Goal: Task Accomplishment & Management: Manage account settings

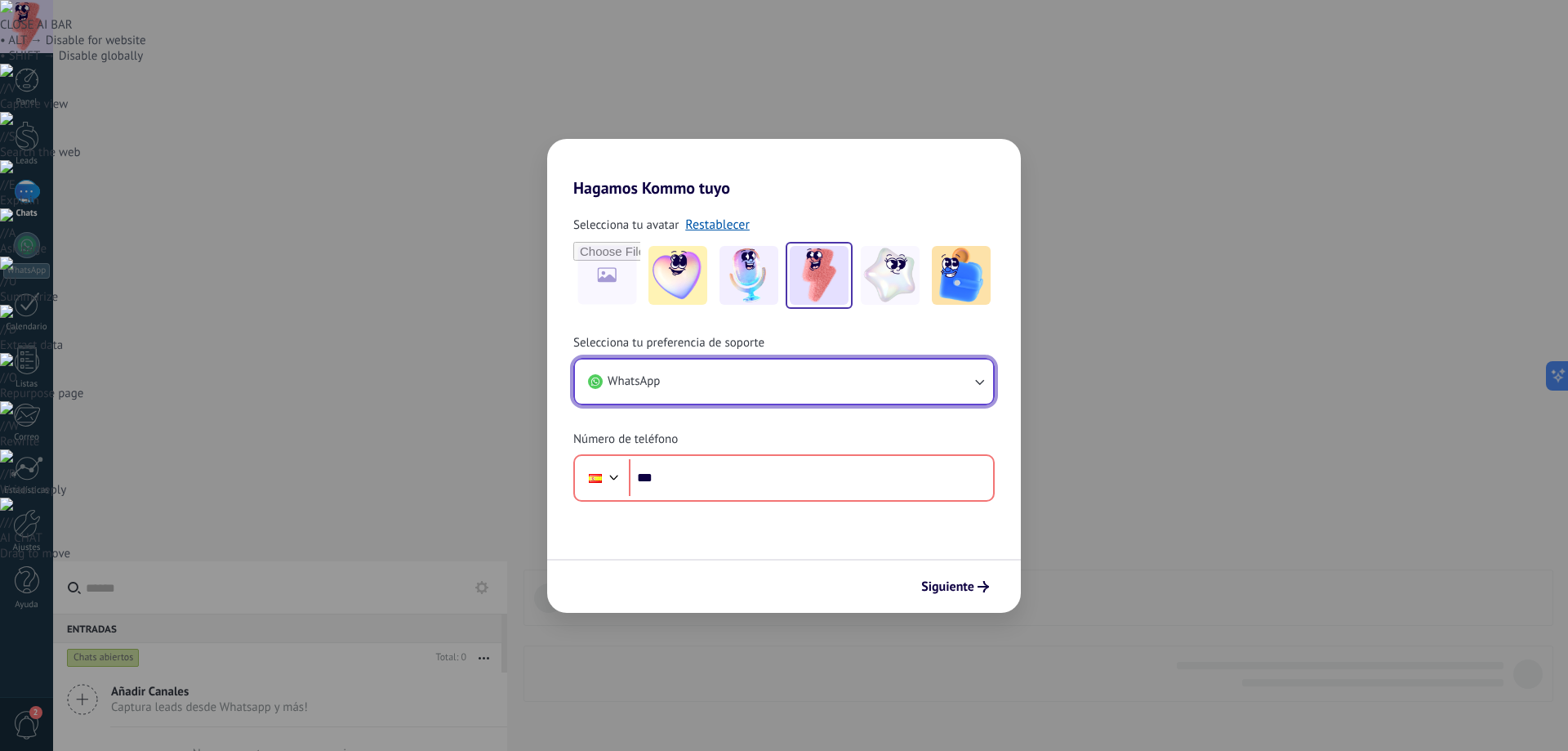
click at [978, 385] on icon "button" at bounding box center [979, 381] width 16 height 16
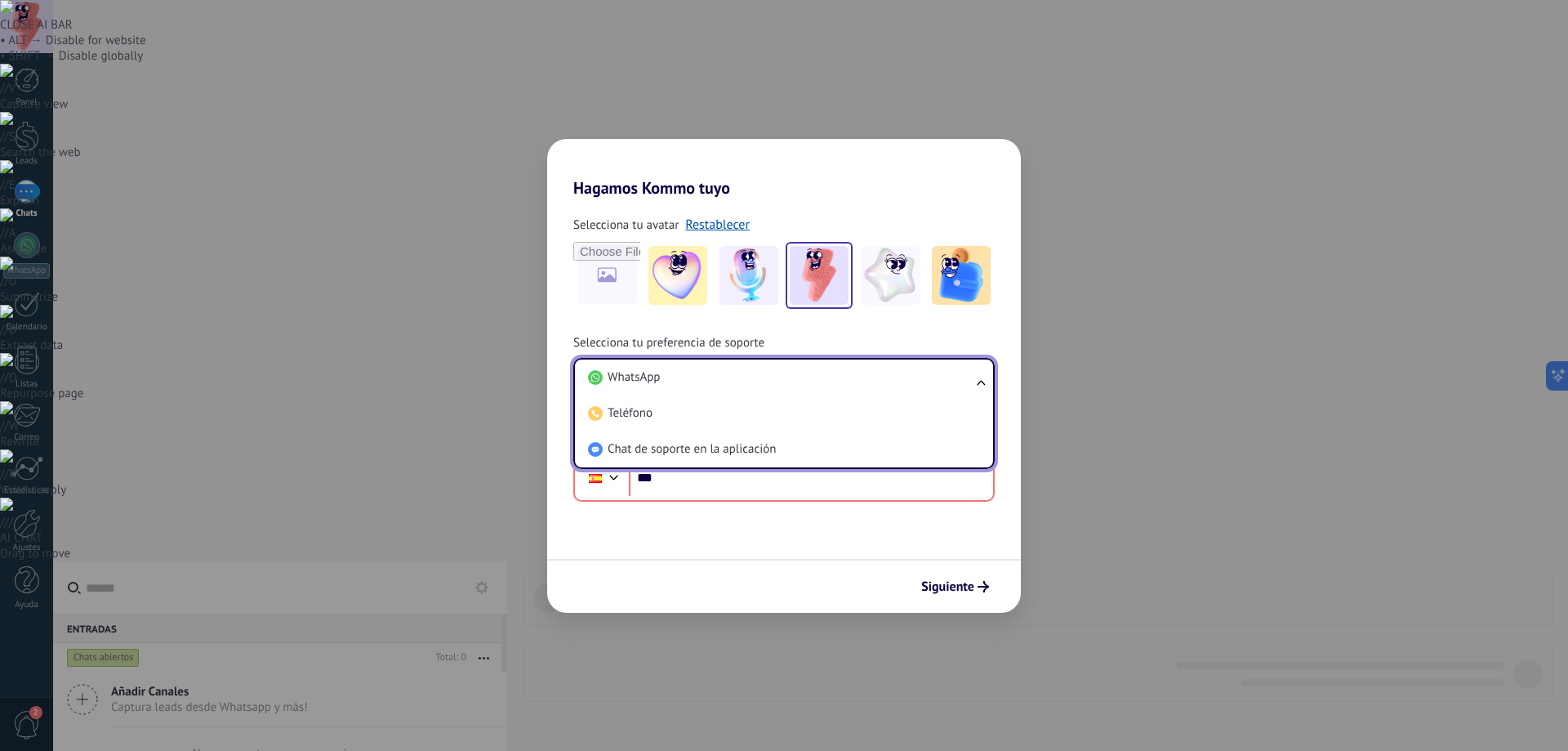
click at [978, 385] on ul "WhatsApp Teléfono Chat de soporte en la aplicación" at bounding box center [784, 412] width 421 height 111
click at [981, 382] on ul "WhatsApp Teléfono Chat de soporte en la aplicación" at bounding box center [784, 412] width 421 height 111
click at [672, 480] on input "***" at bounding box center [811, 478] width 364 height 38
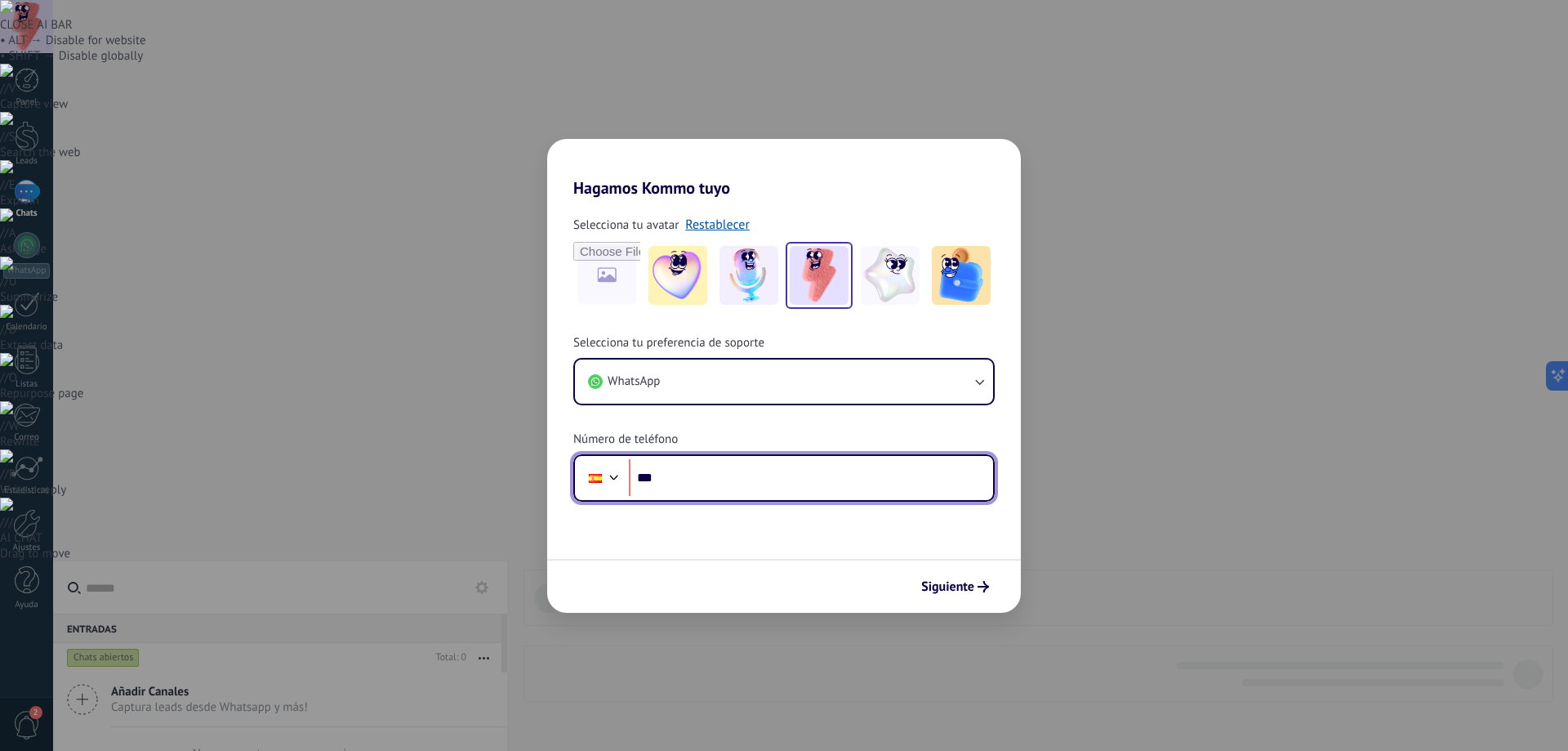
click at [674, 478] on input "***" at bounding box center [811, 478] width 364 height 38
type input "**********"
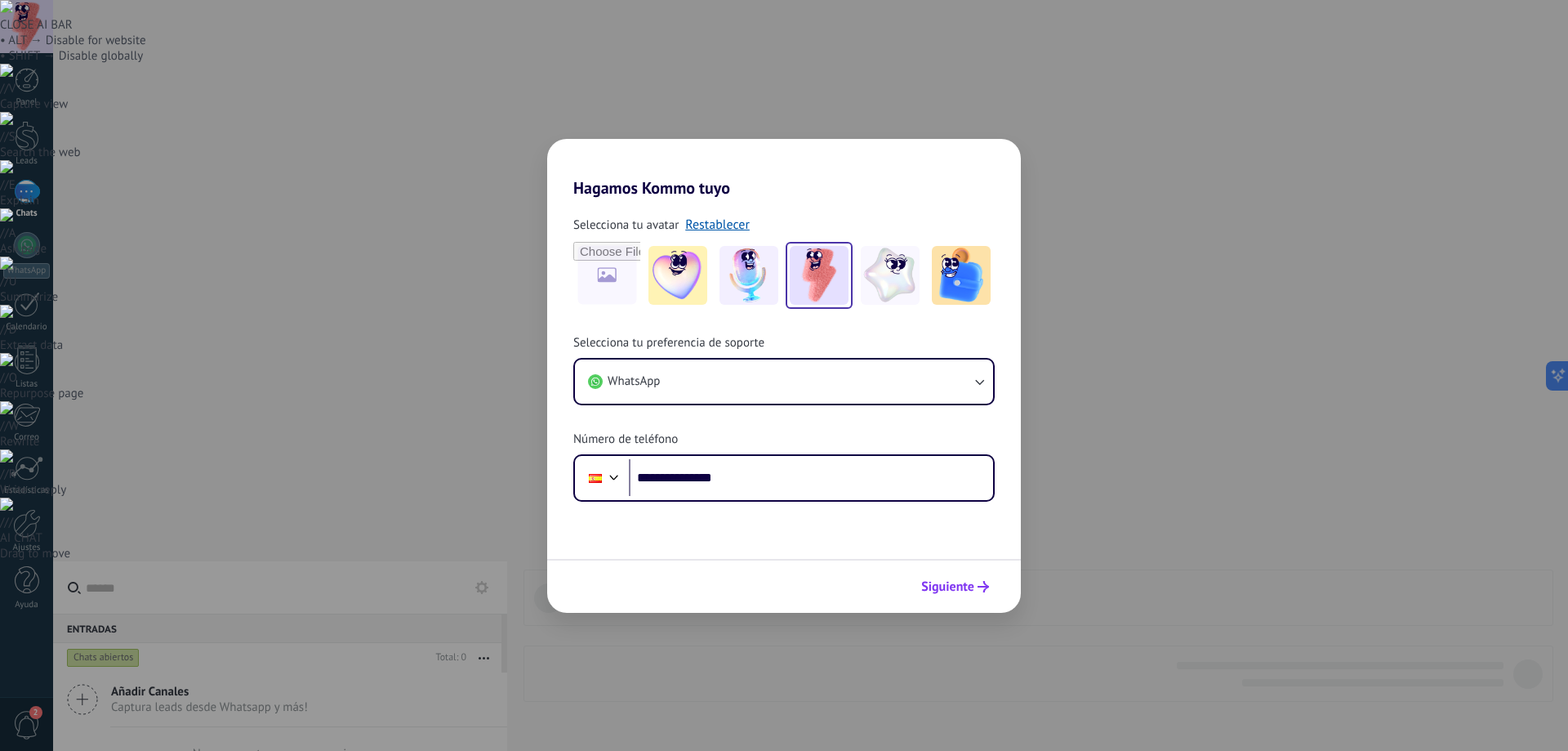
click at [945, 584] on span "Siguiente" at bounding box center [947, 587] width 53 height 12
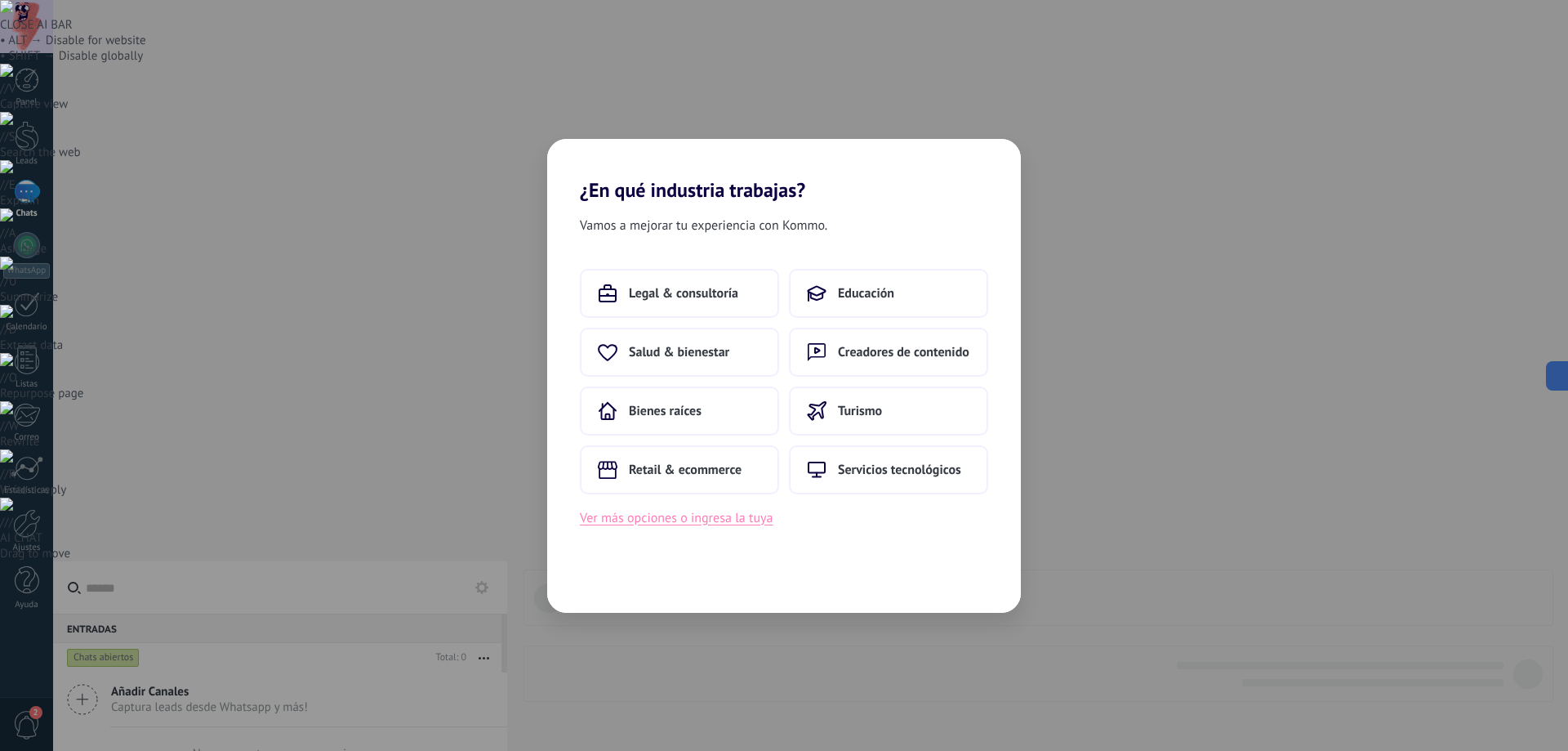
click at [703, 522] on button "Ver más opciones o ingresa la tuya" at bounding box center [676, 518] width 193 height 21
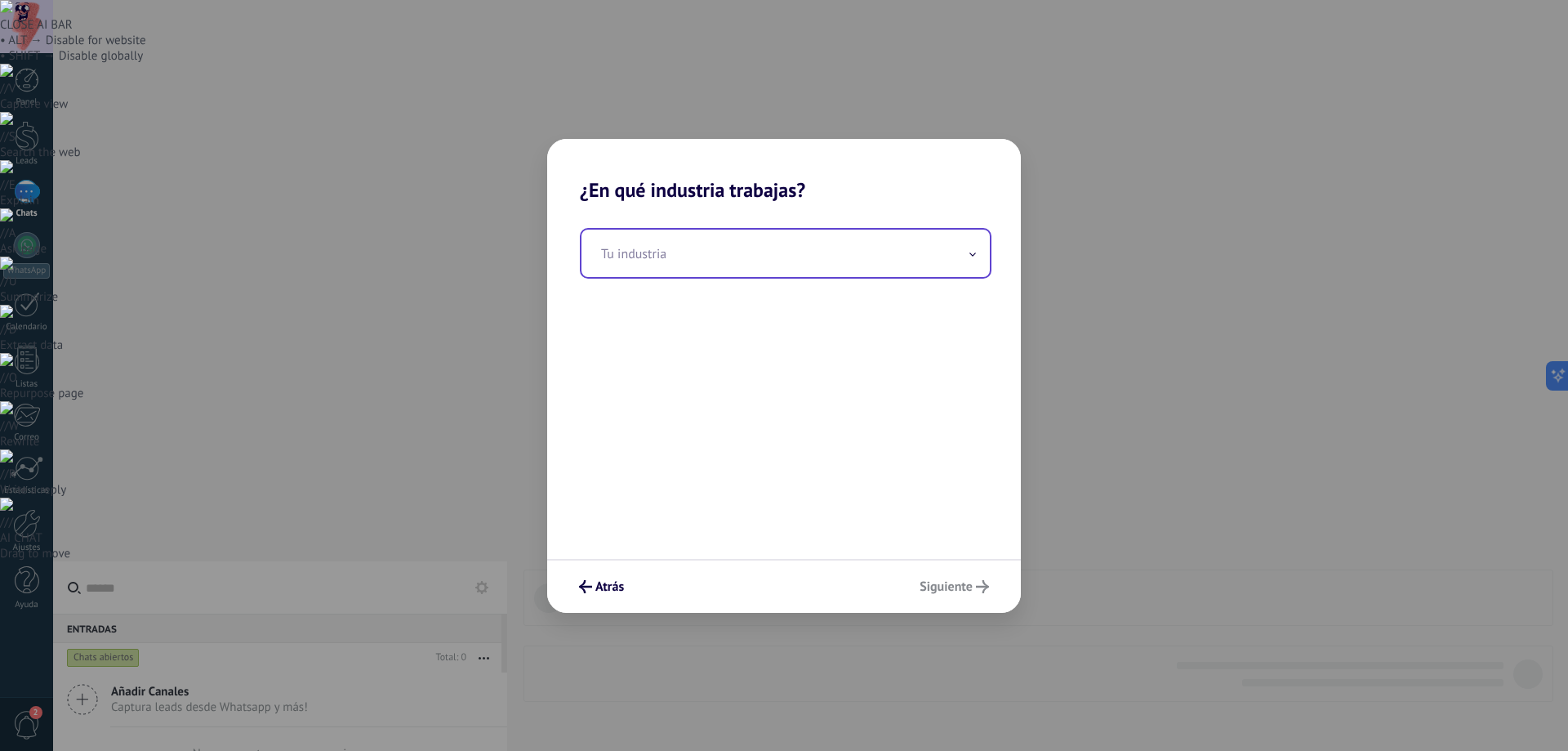
click at [973, 251] on span at bounding box center [973, 252] width 8 height 16
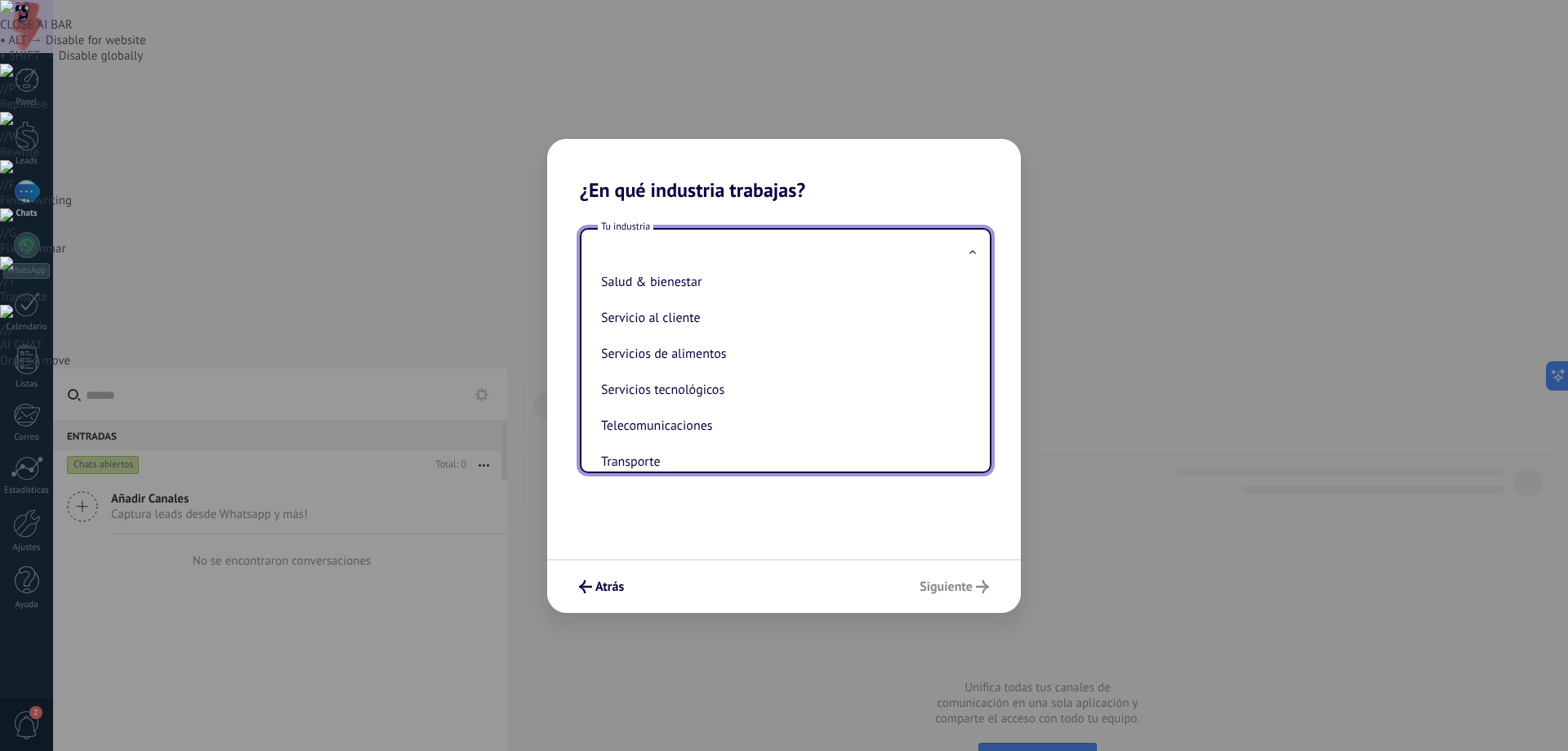
scroll to position [351, 0]
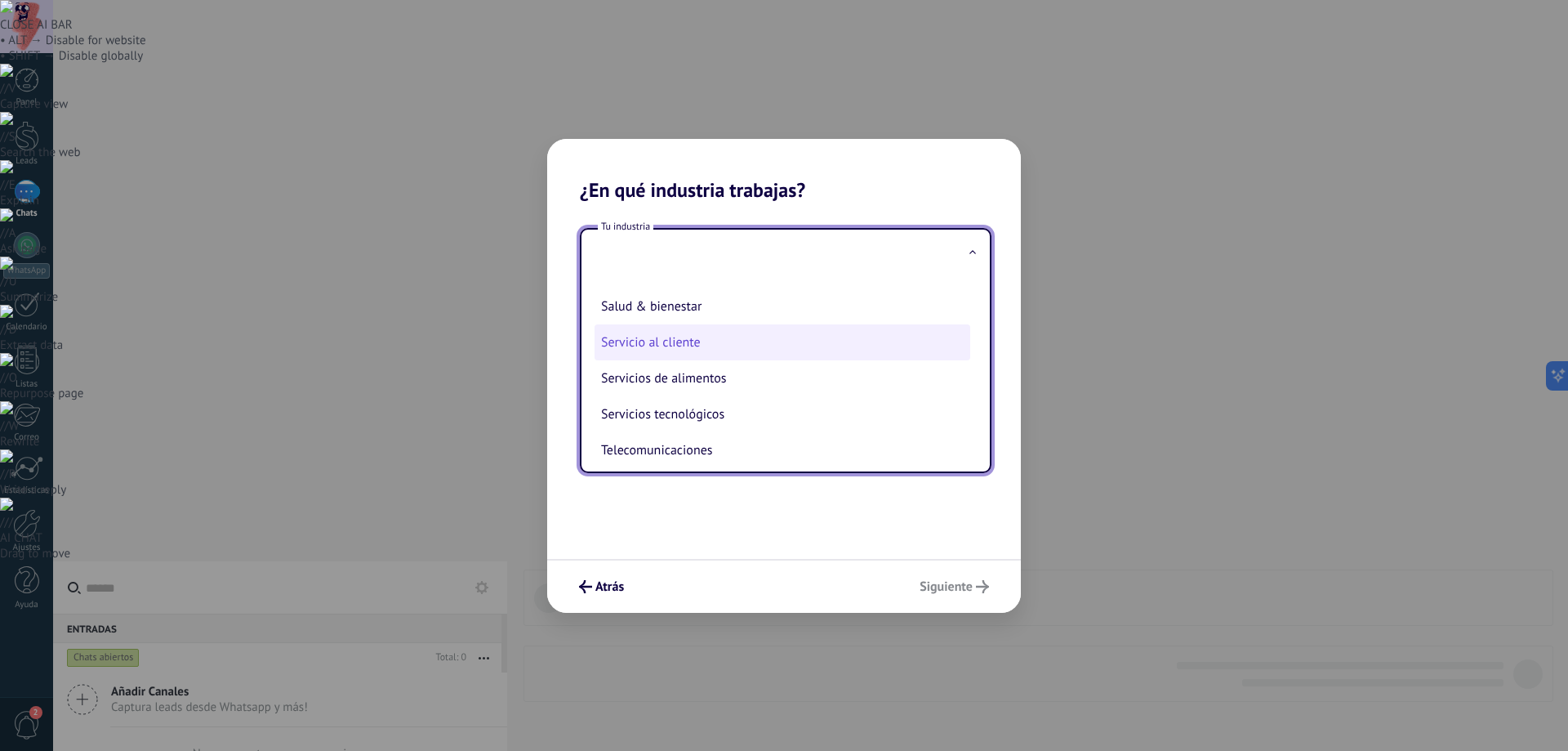
click at [670, 348] on li "Servicio al cliente" at bounding box center [782, 343] width 375 height 36
type input "**********"
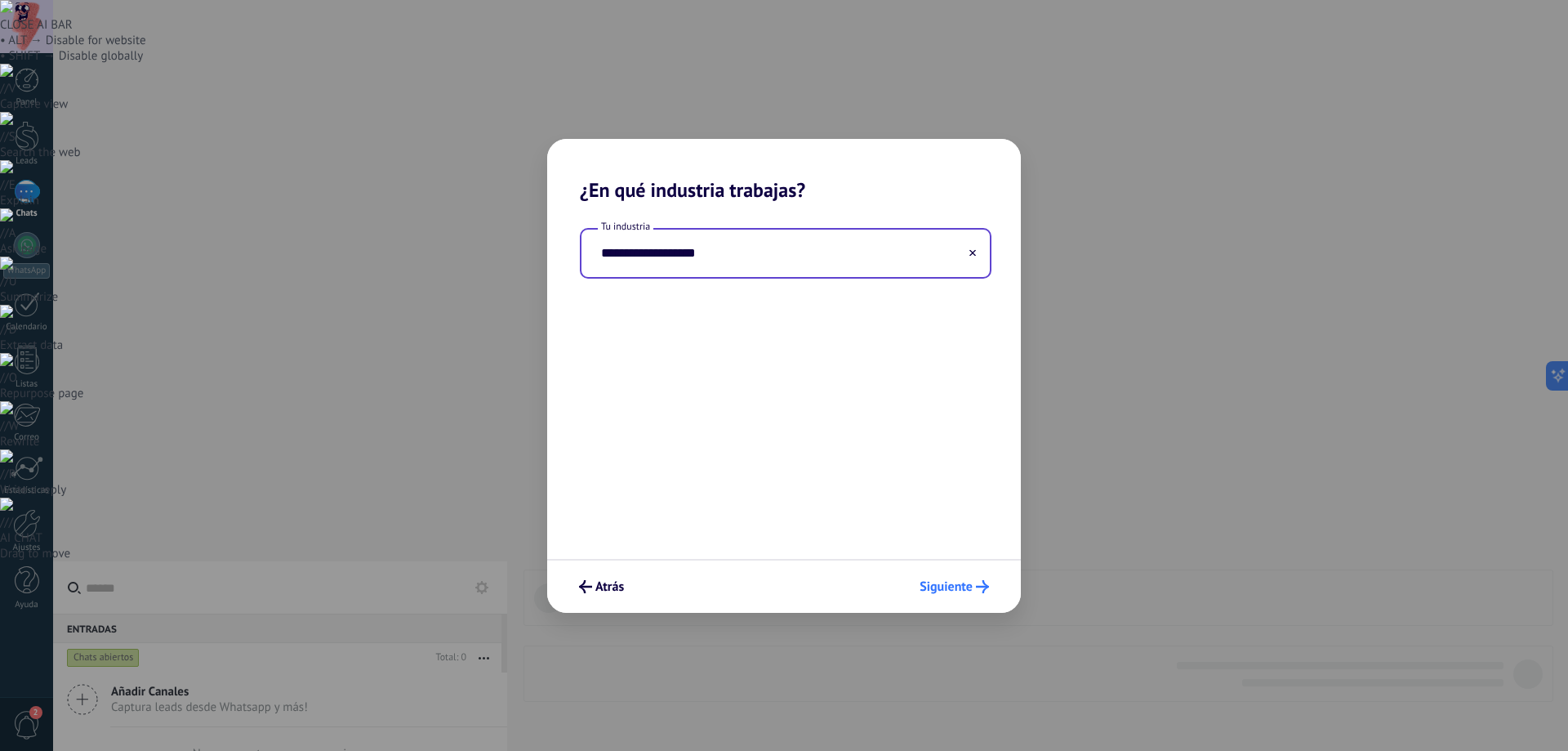
click at [958, 583] on span "Siguiente" at bounding box center [945, 587] width 53 height 12
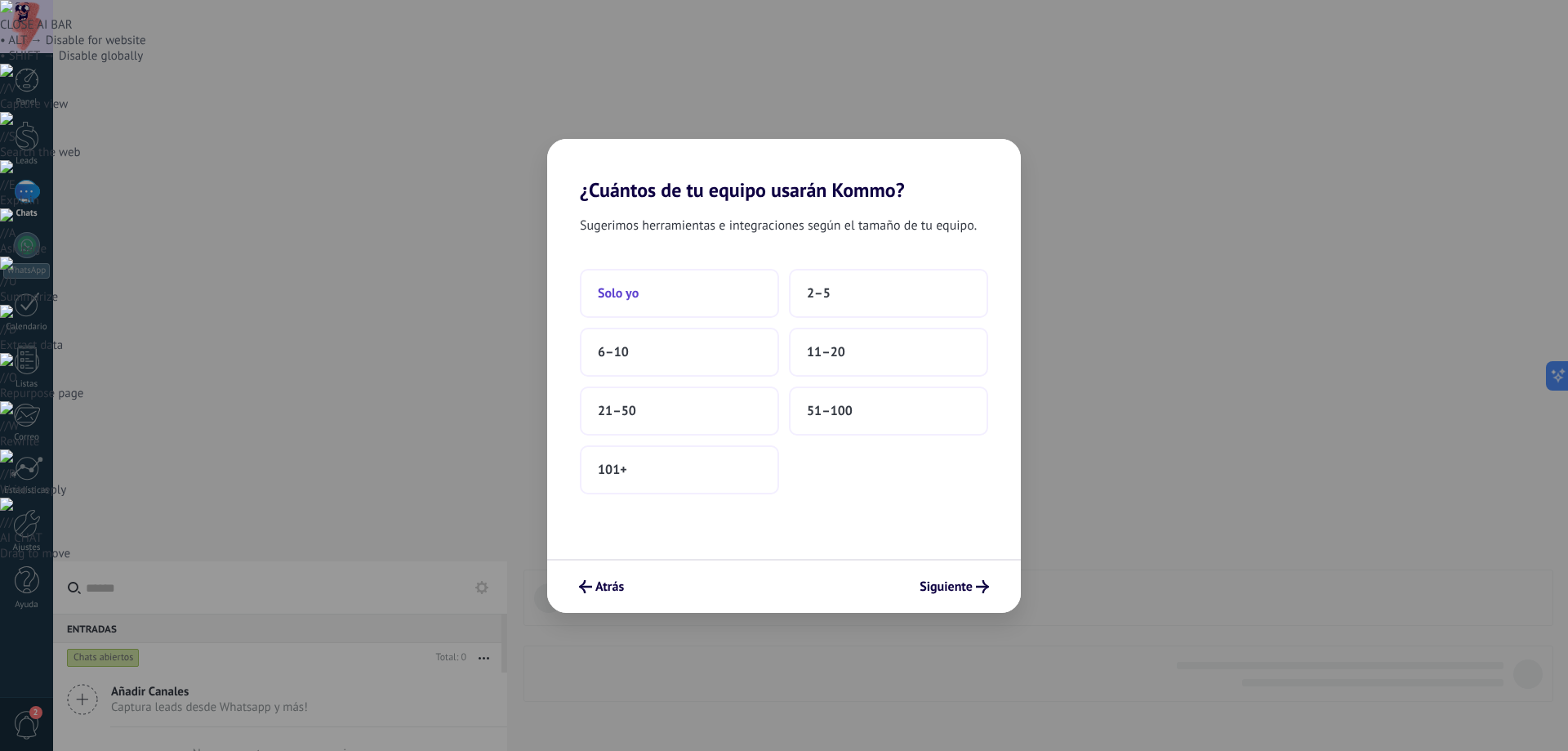
click at [697, 287] on button "Solo yo" at bounding box center [679, 293] width 200 height 49
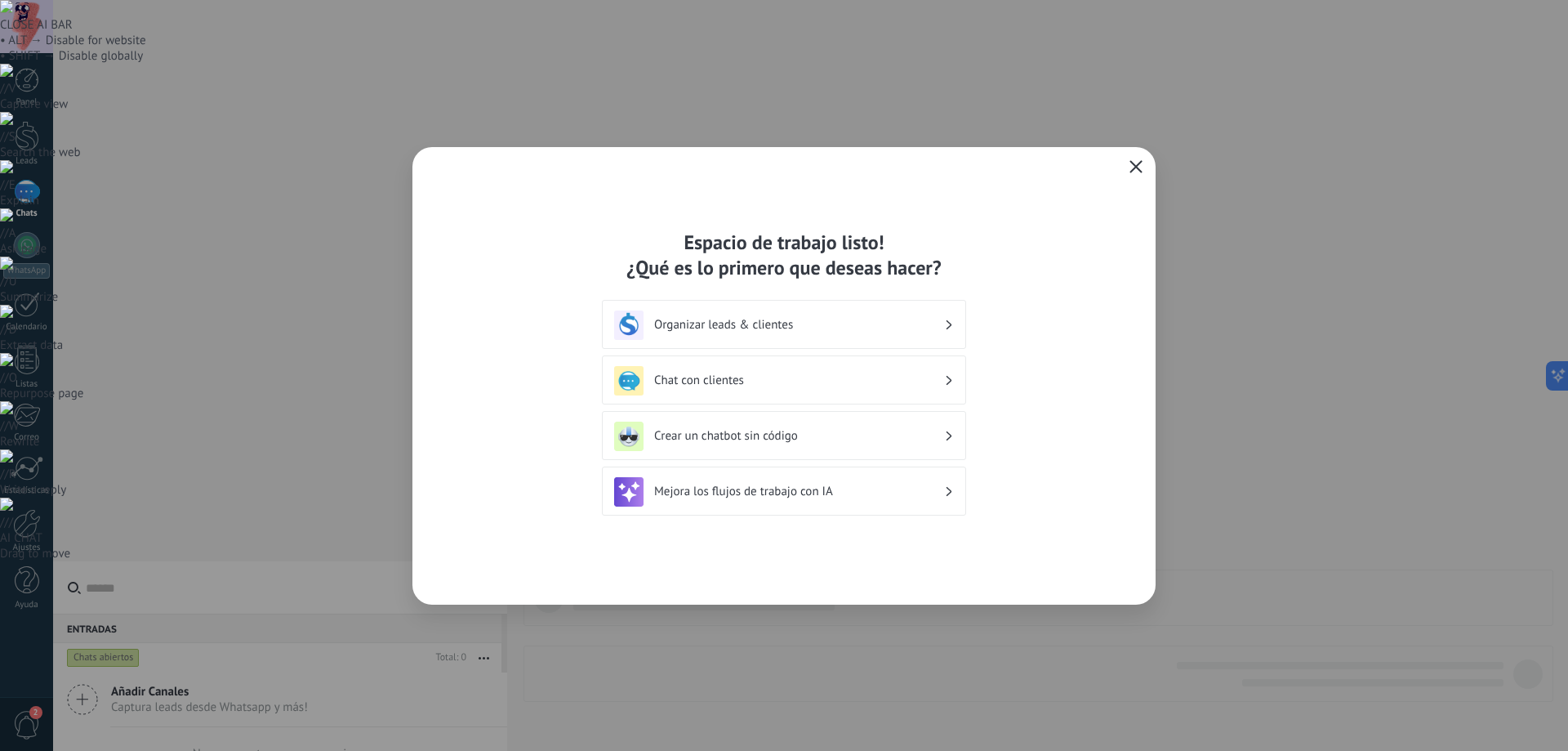
click at [810, 325] on h3 "Organizar leads & clientes" at bounding box center [798, 325] width 290 height 16
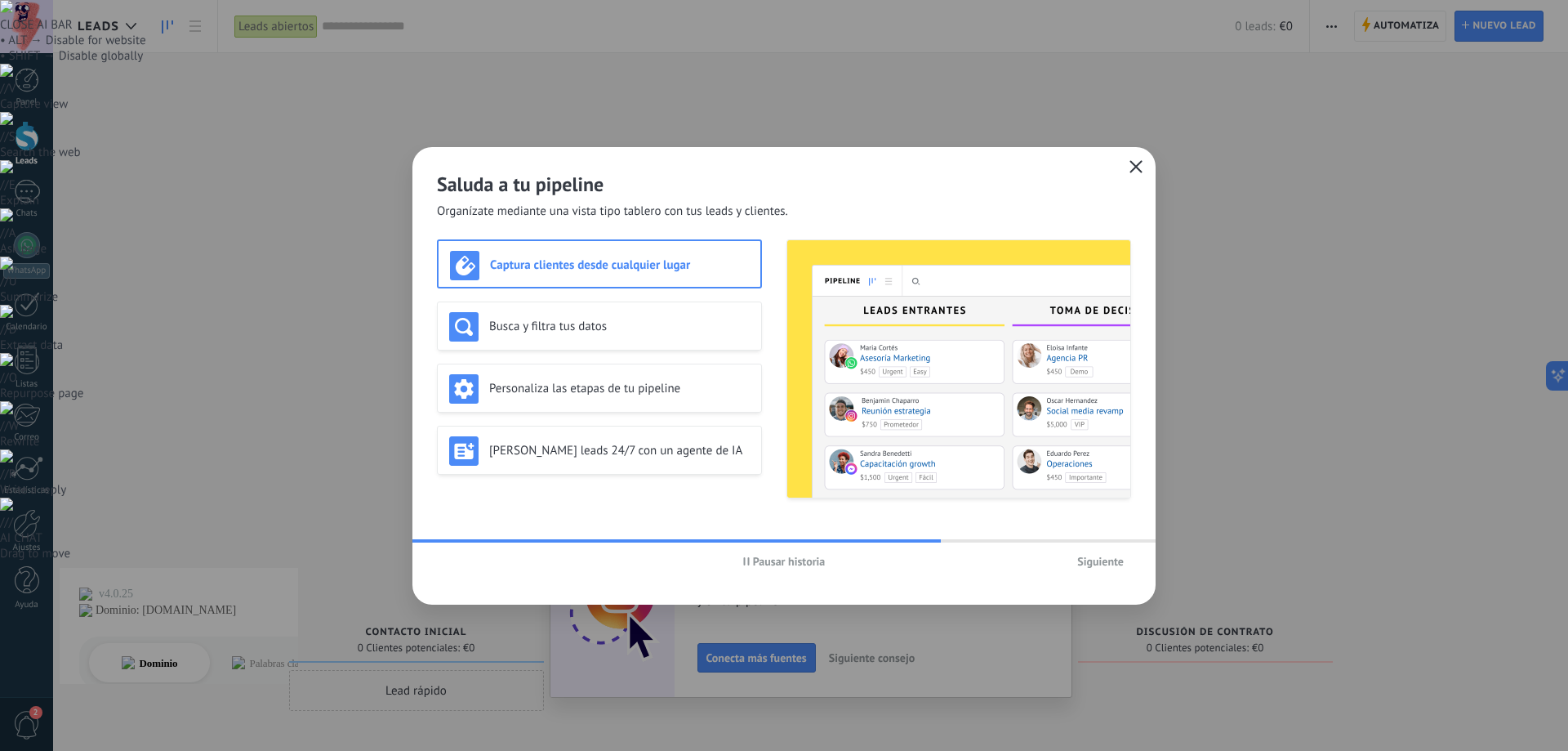
click at [755, 555] on span "Pausar historia" at bounding box center [789, 561] width 72 height 12
click at [1104, 557] on span "Siguiente" at bounding box center [1100, 561] width 47 height 12
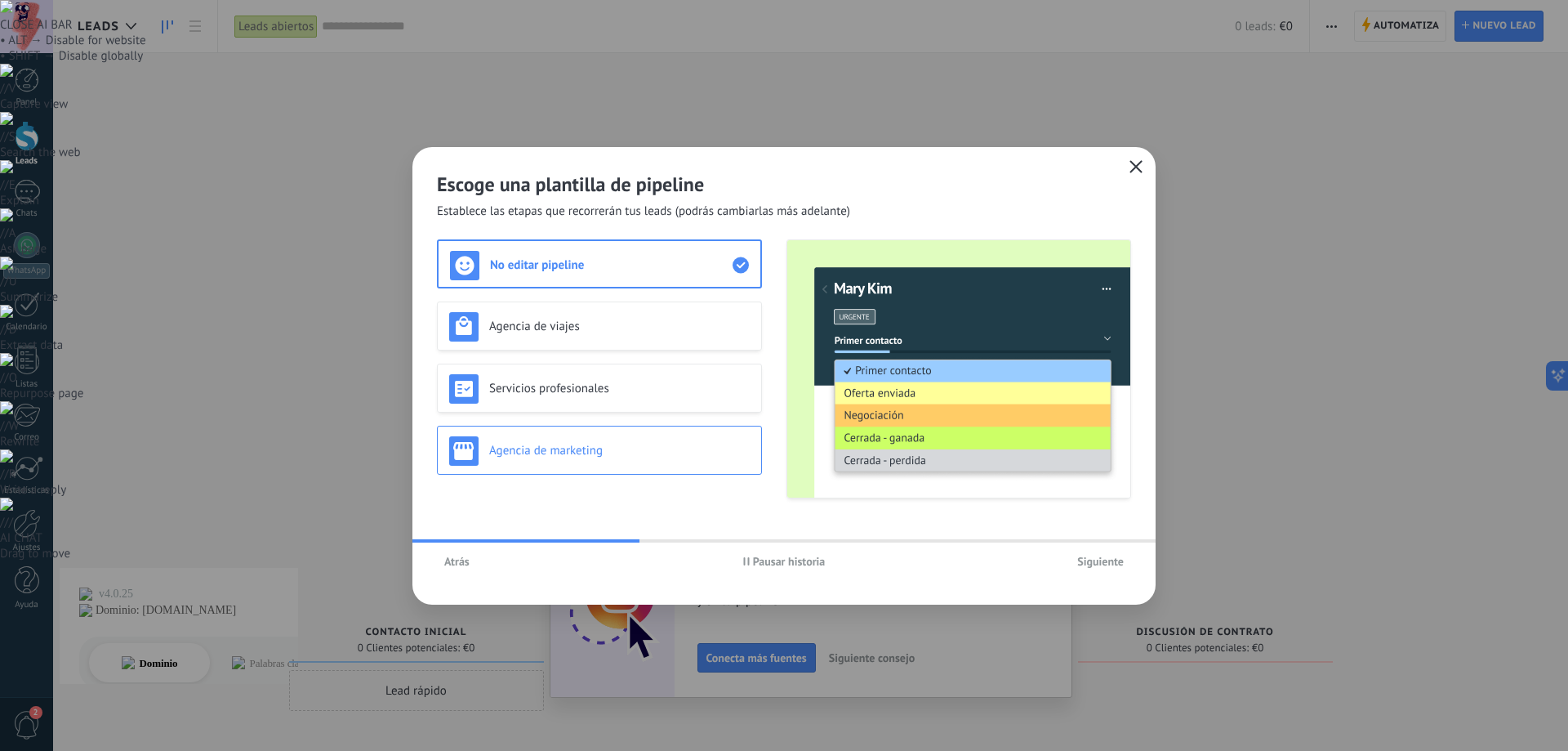
click at [650, 453] on h3 "Agencia de marketing" at bounding box center [619, 450] width 260 height 16
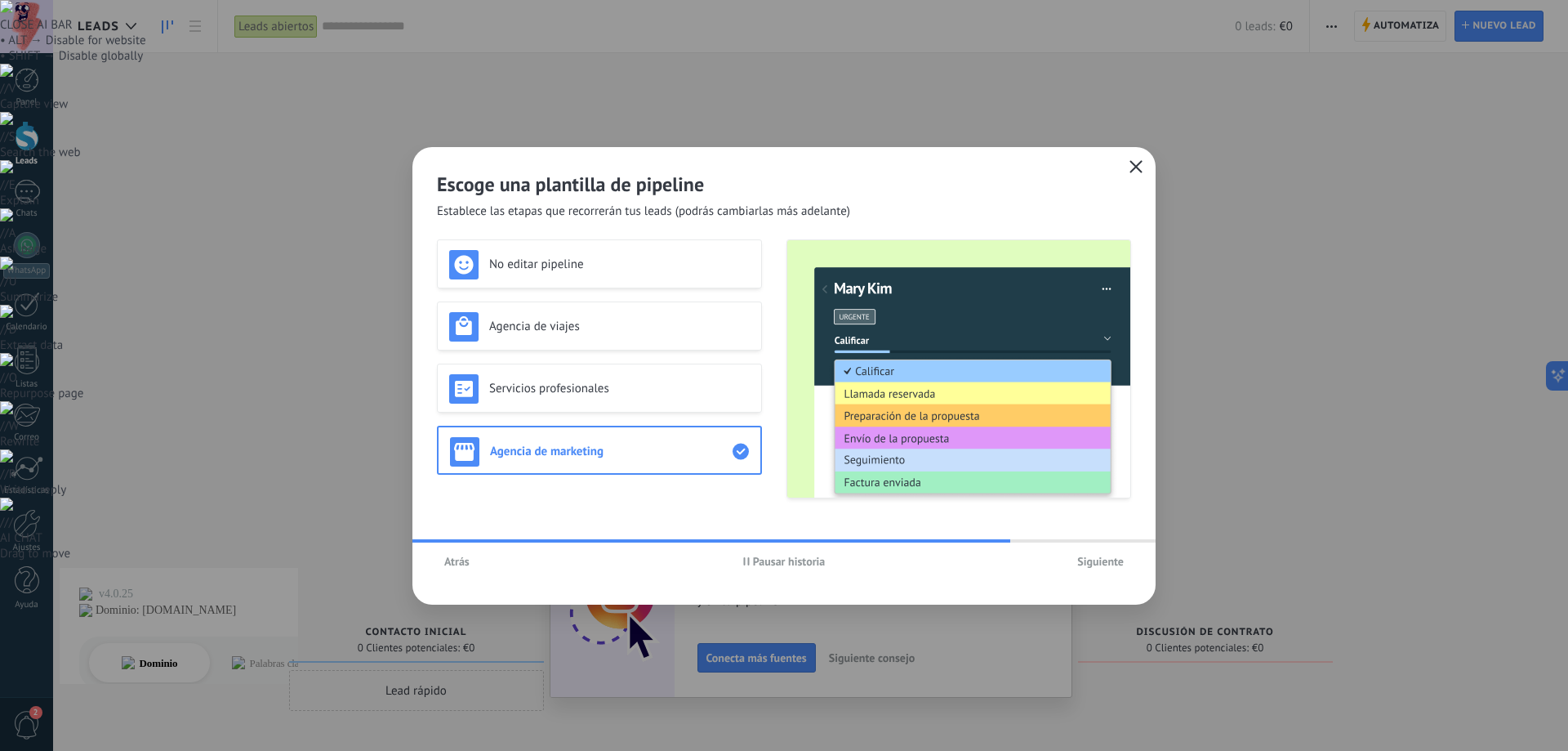
click at [1094, 560] on span "Siguiente" at bounding box center [1100, 561] width 47 height 12
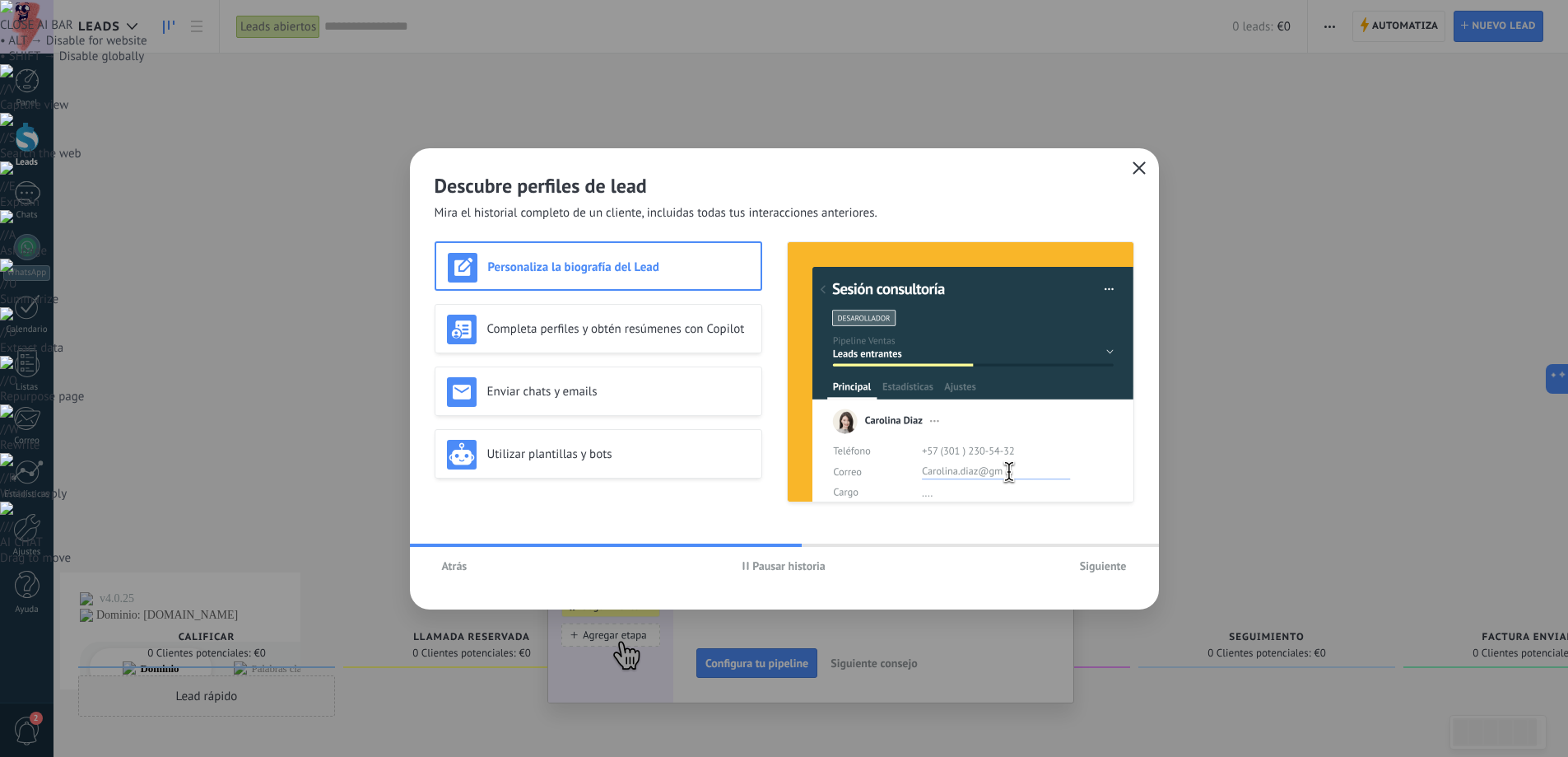
click at [1147, 171] on button "button" at bounding box center [1139, 169] width 22 height 23
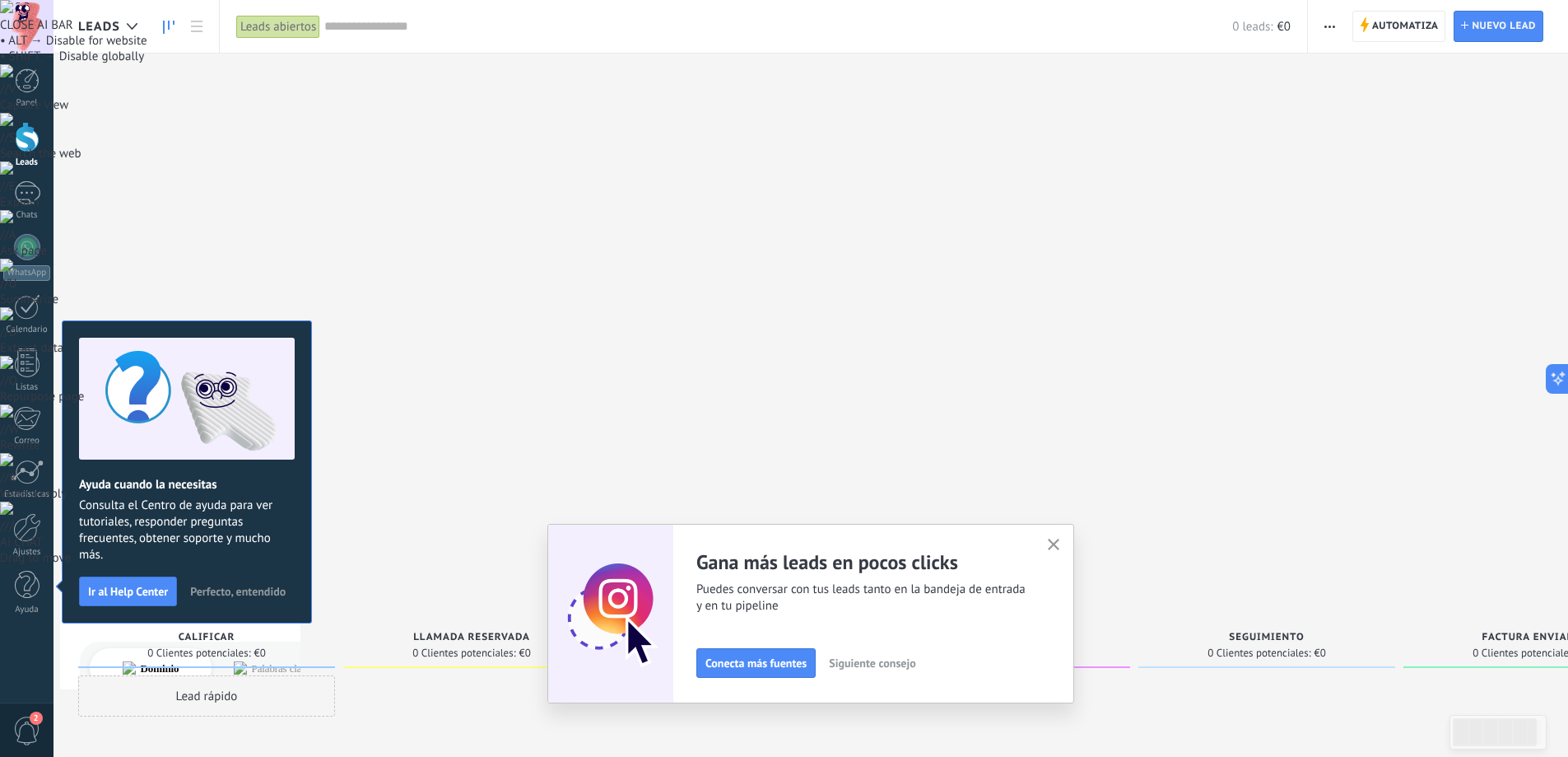
click at [1056, 544] on icon "button" at bounding box center [1054, 544] width 12 height 12
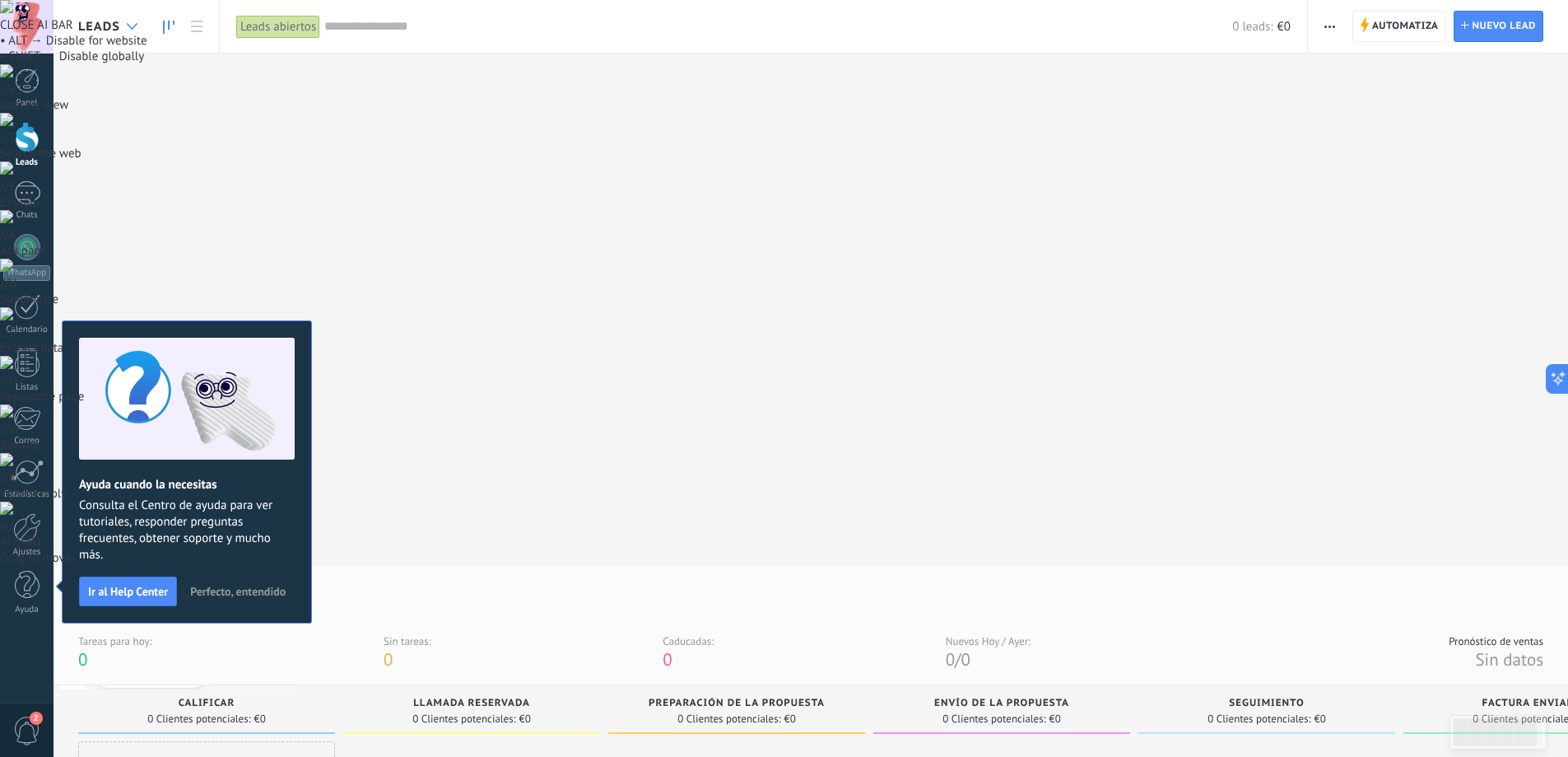
click at [137, 22] on div at bounding box center [132, 27] width 27 height 32
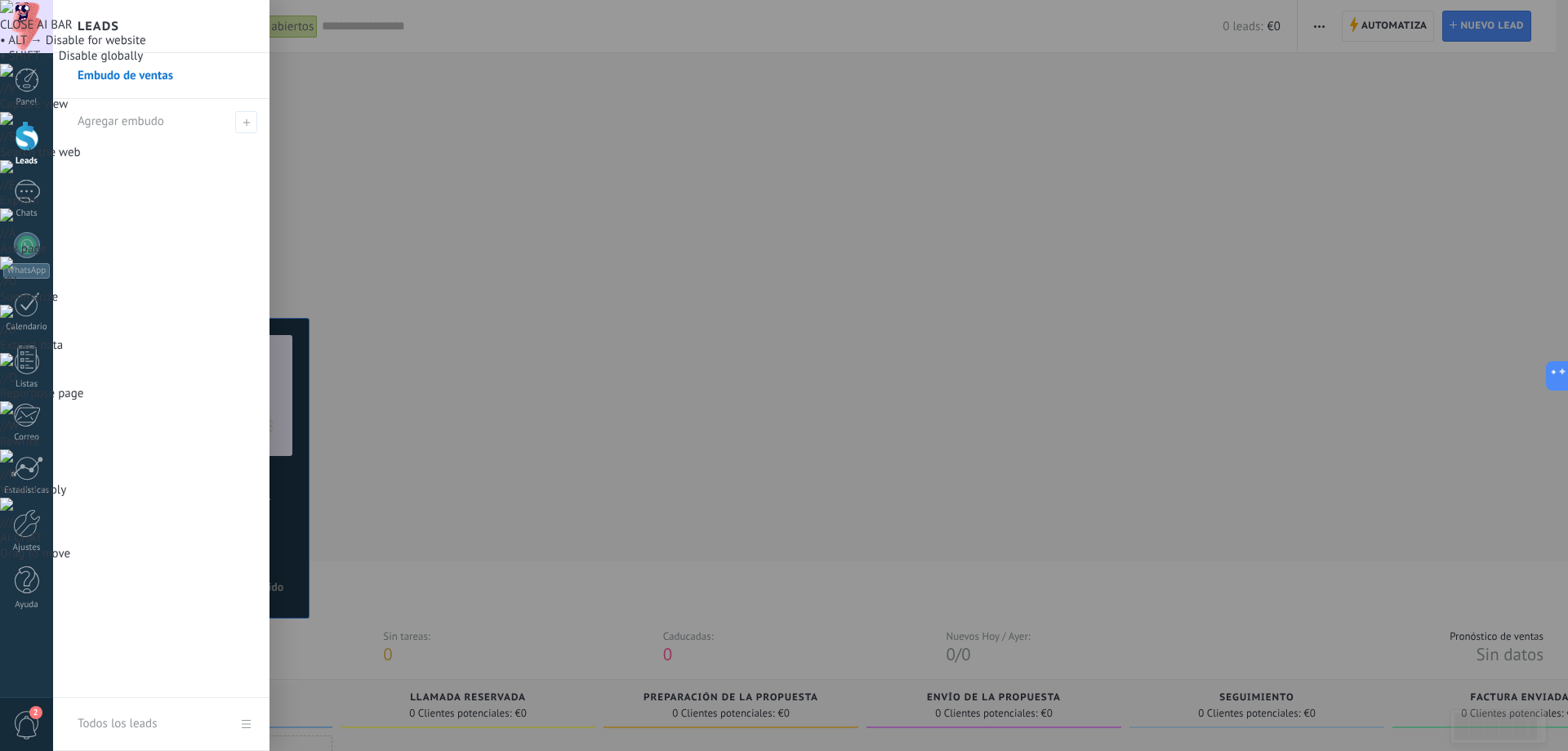
click at [384, 232] on div at bounding box center [837, 376] width 1568 height 751
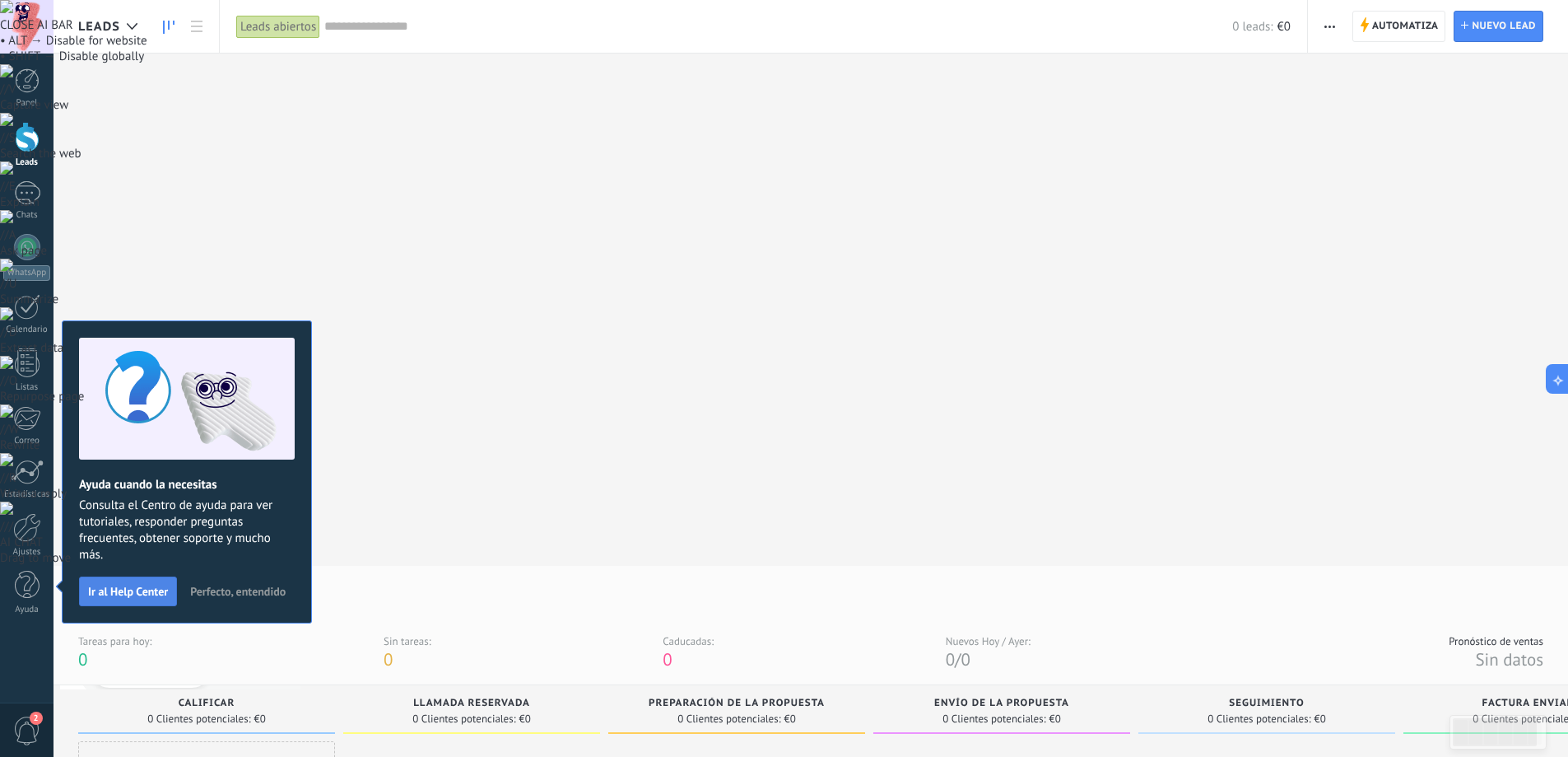
click at [136, 591] on span "Ir al Help Center" at bounding box center [127, 591] width 79 height 12
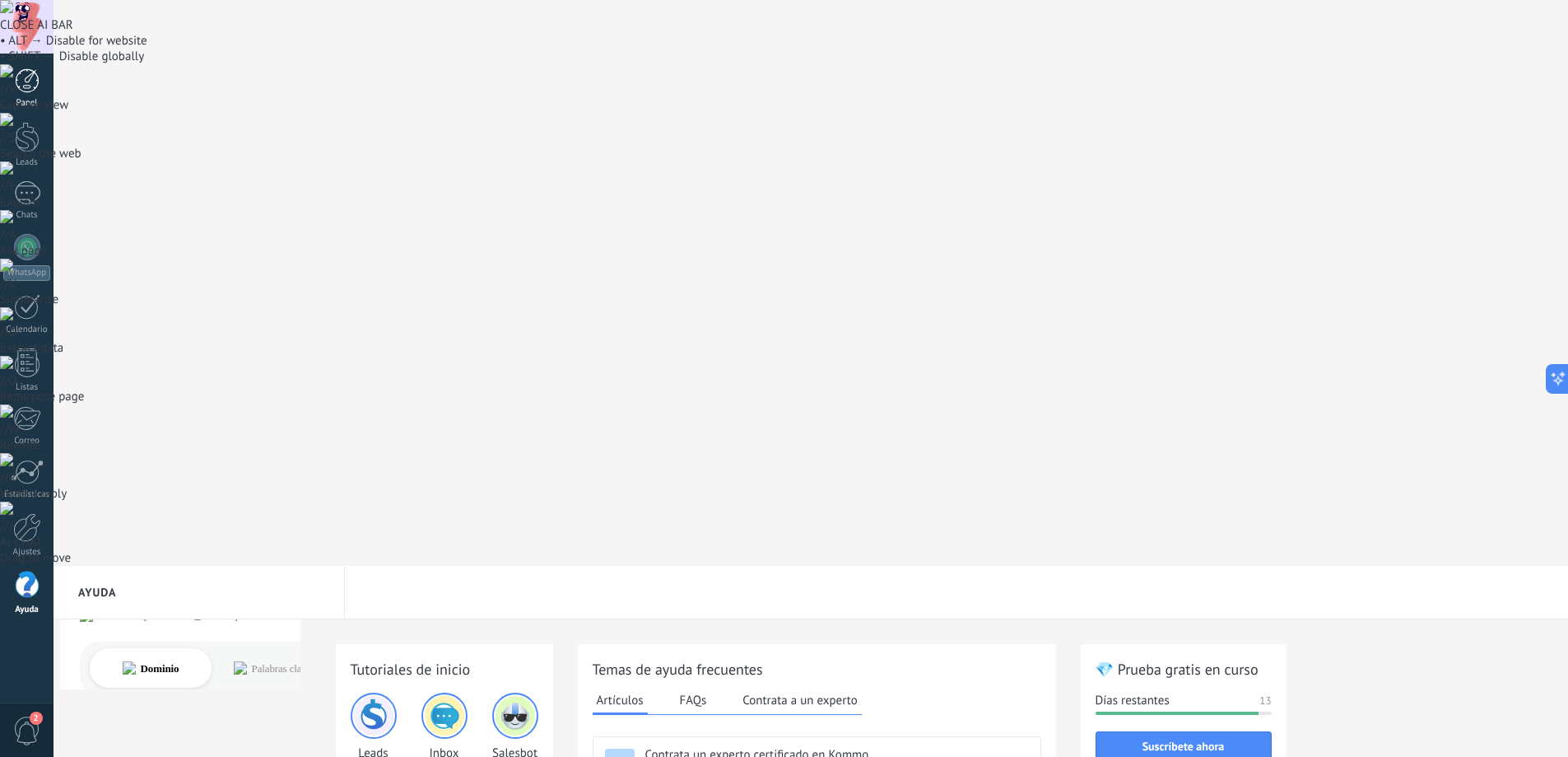
click at [28, 75] on div at bounding box center [27, 81] width 25 height 25
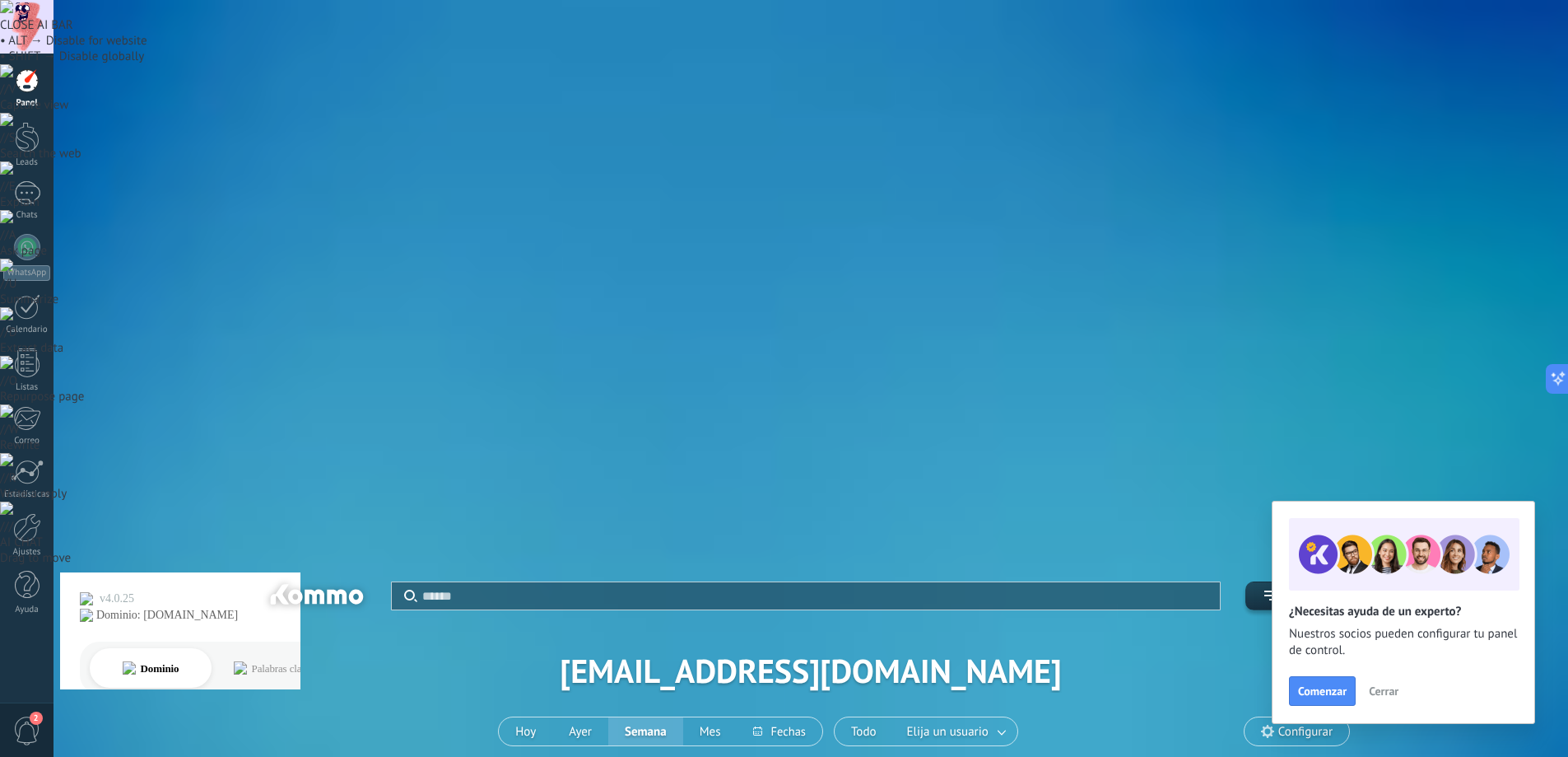
click at [1276, 566] on div "Aplicar Eventos" at bounding box center [810, 588] width 1086 height 45
click at [1270, 725] on use at bounding box center [1267, 731] width 13 height 13
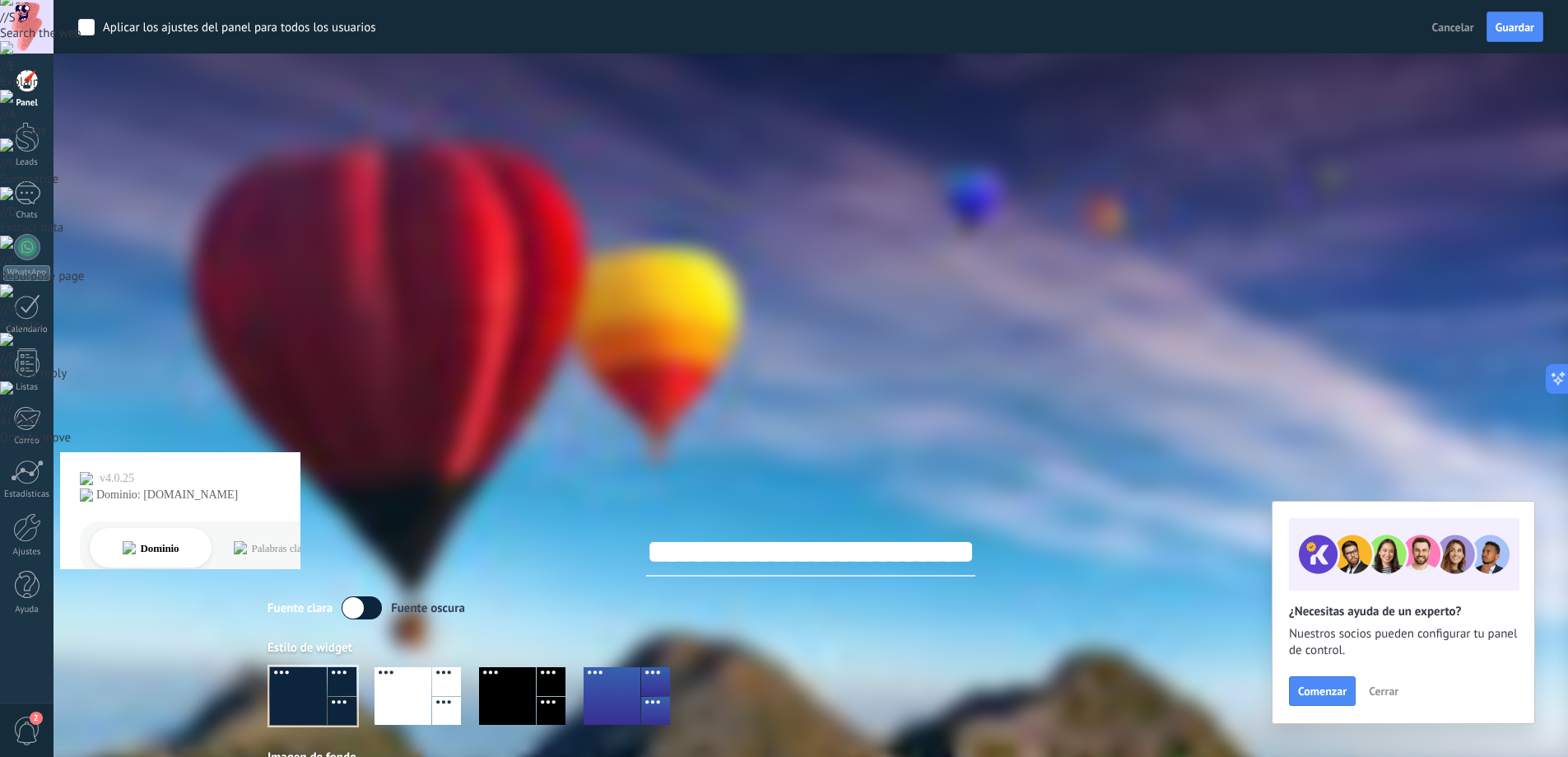
scroll to position [165, 0]
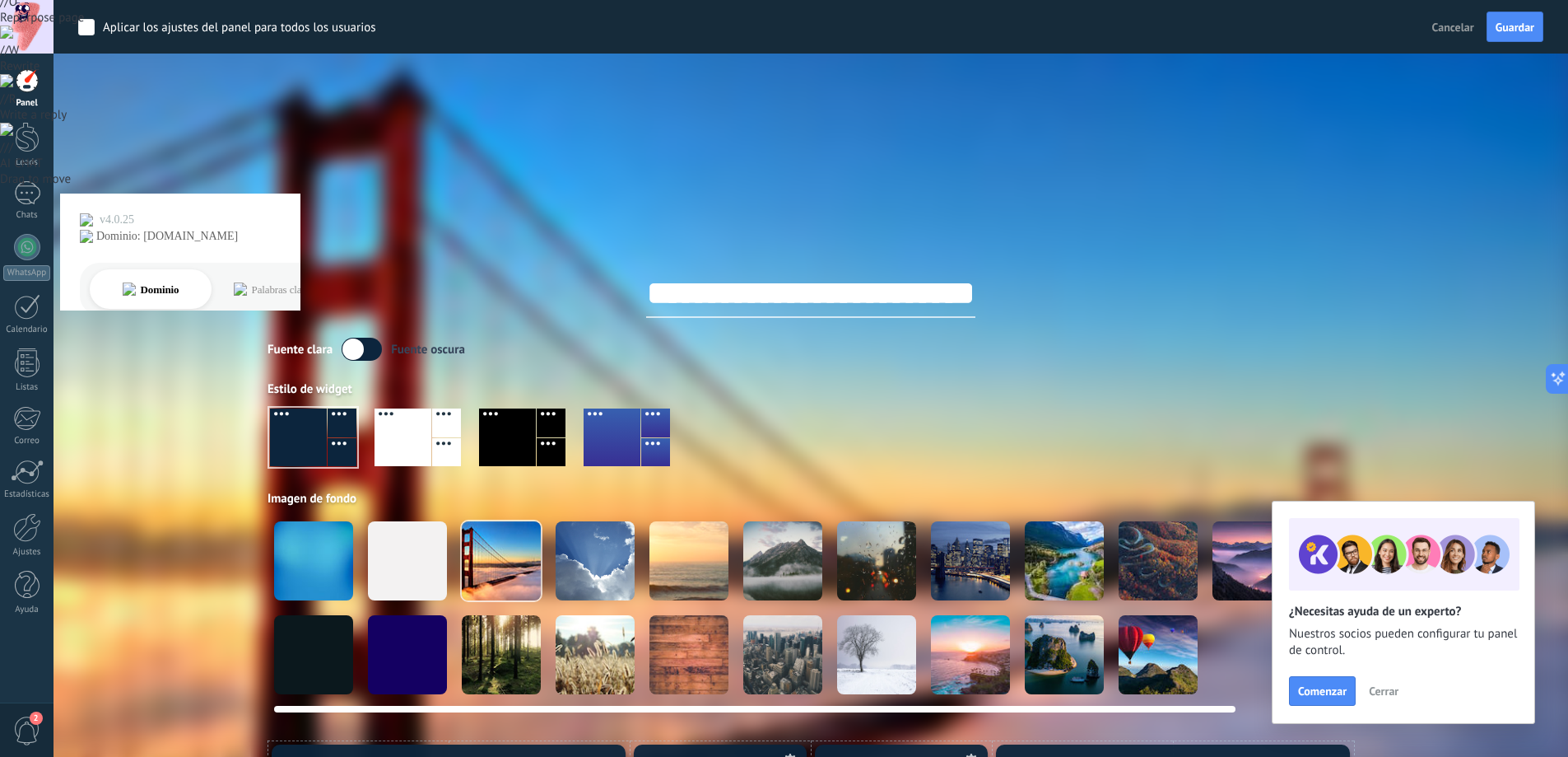
scroll to position [374, 0]
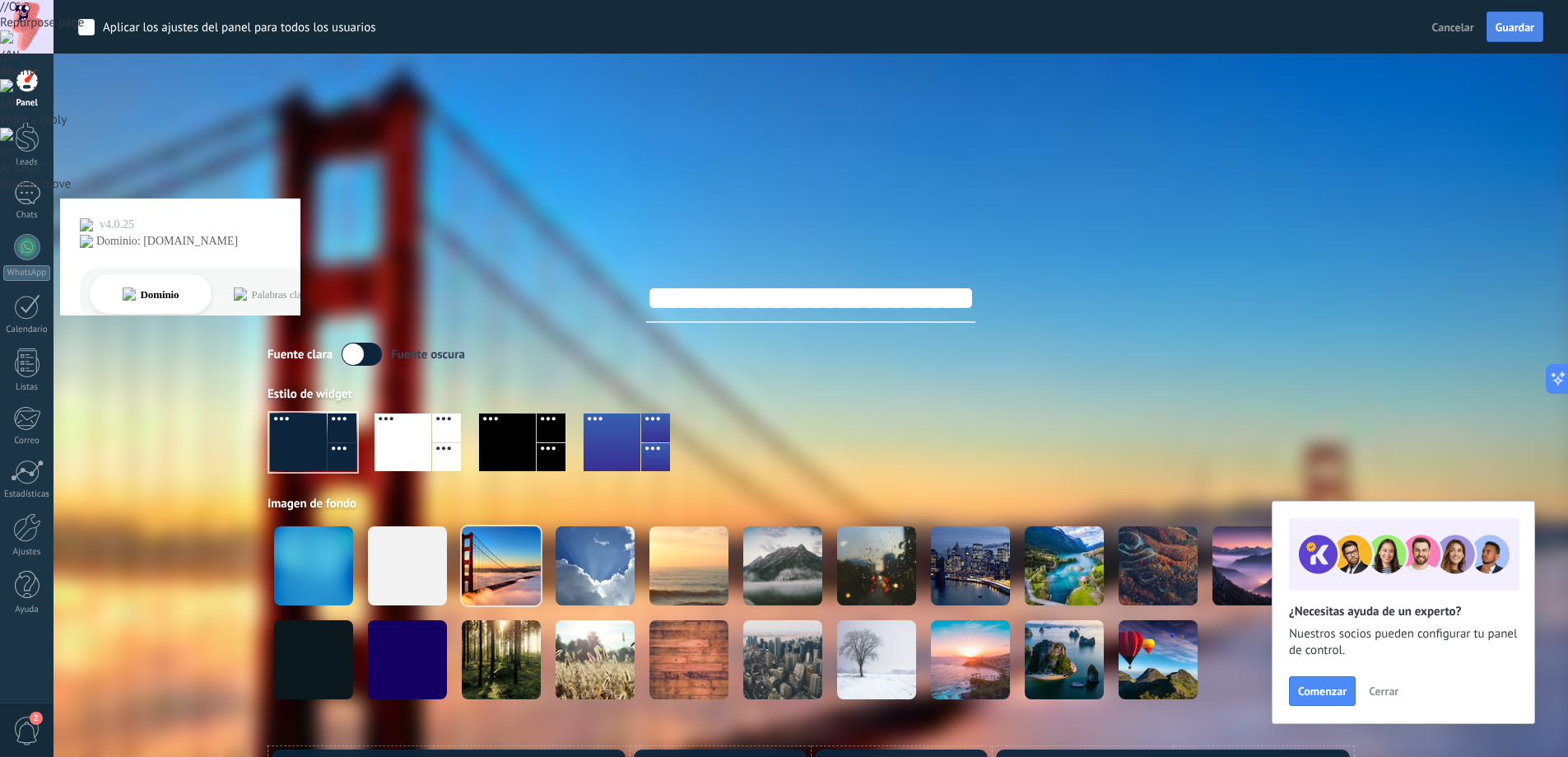
click at [1509, 22] on span "Guardar" at bounding box center [1514, 27] width 39 height 12
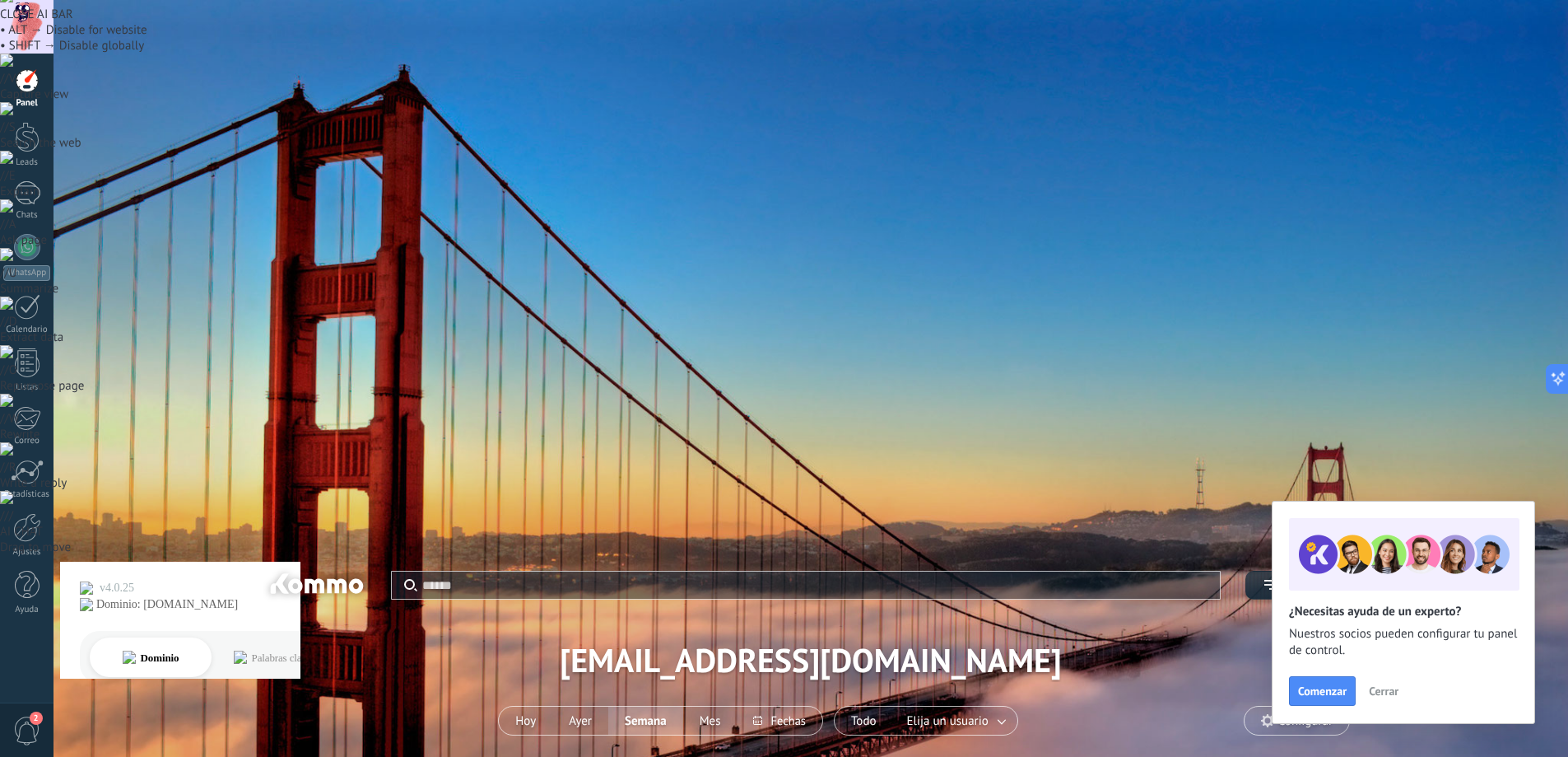
scroll to position [0, 0]
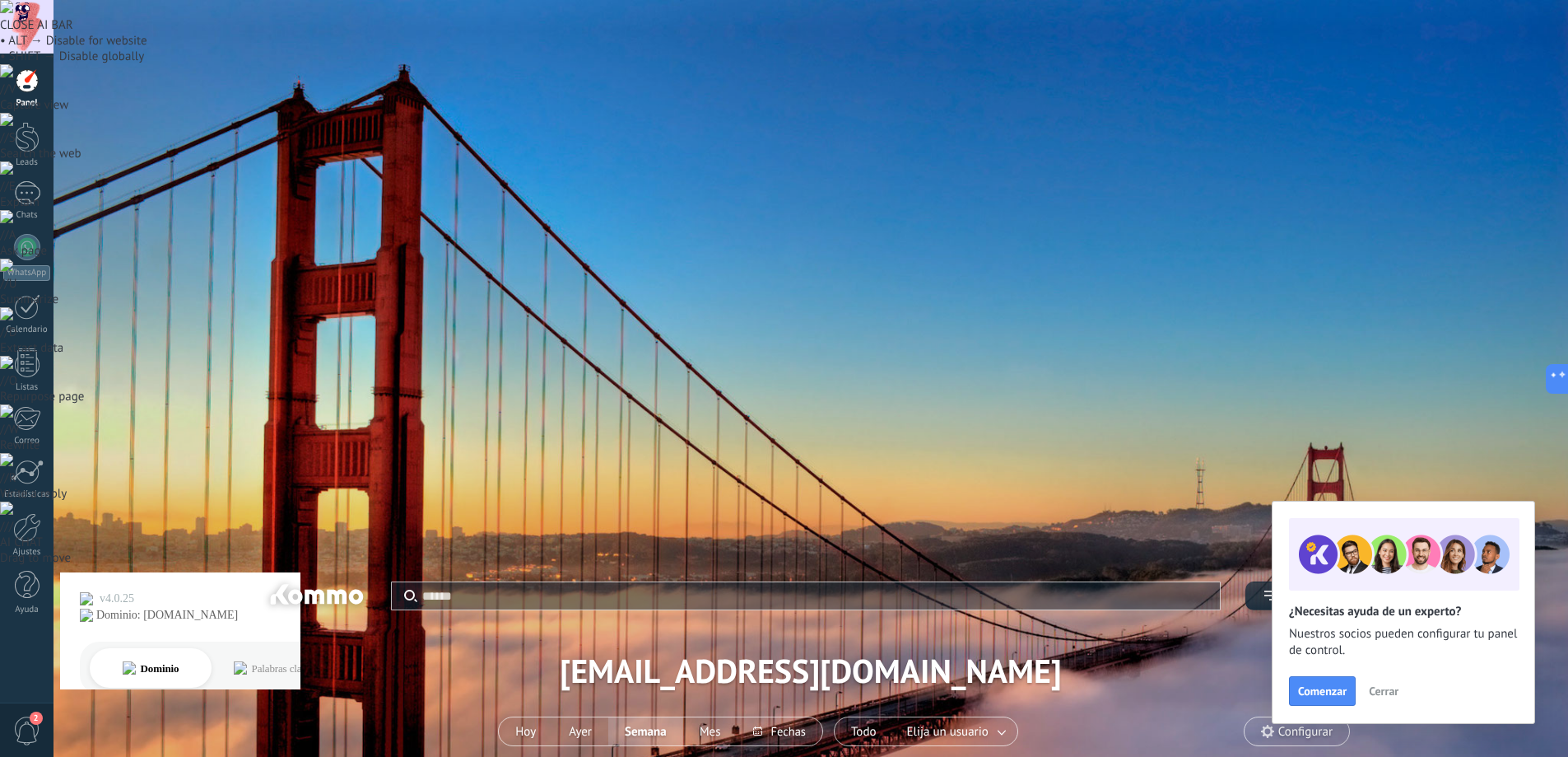
click at [1270, 591] on icon "button" at bounding box center [1271, 595] width 13 height 10
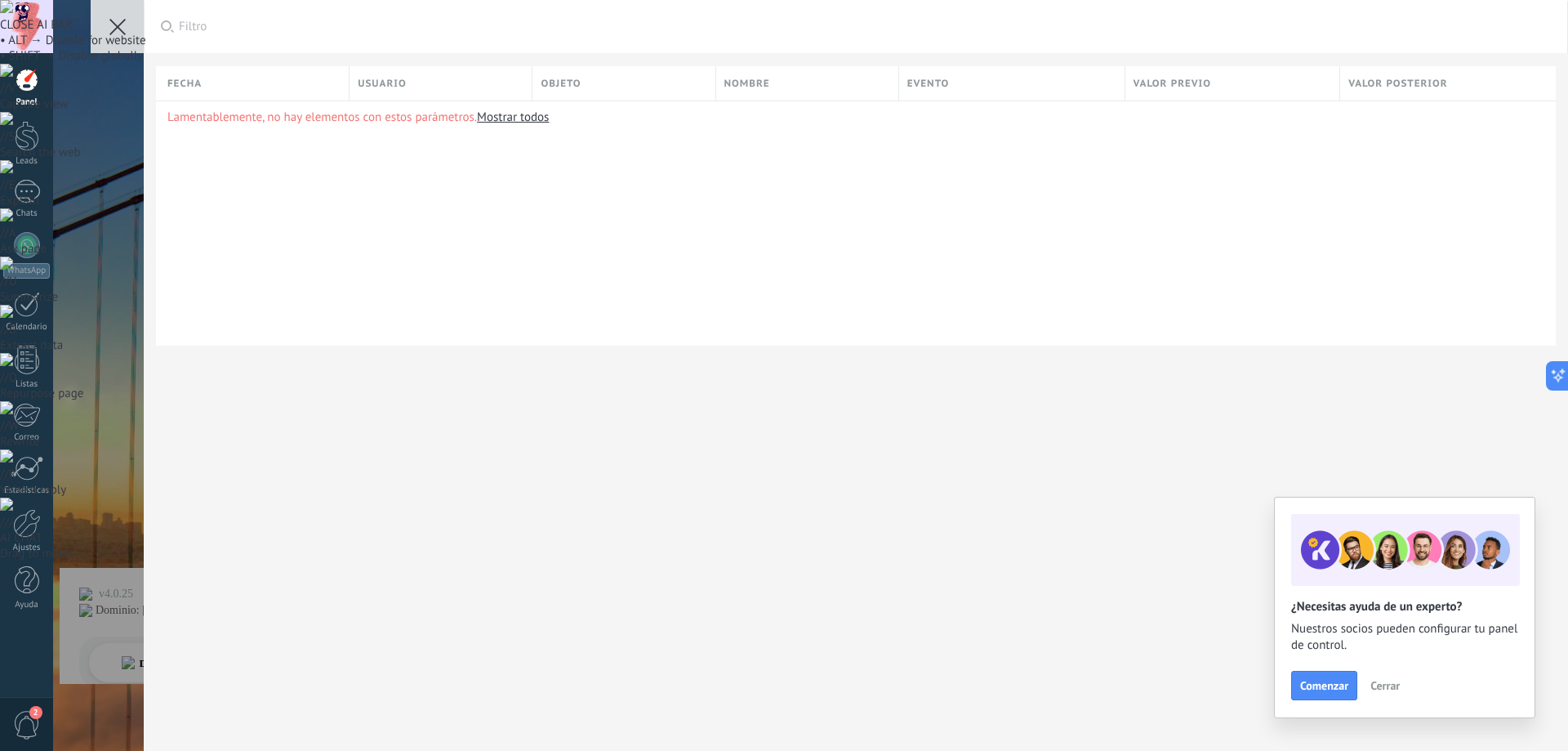
click at [1388, 682] on span "Cerrar" at bounding box center [1385, 685] width 30 height 12
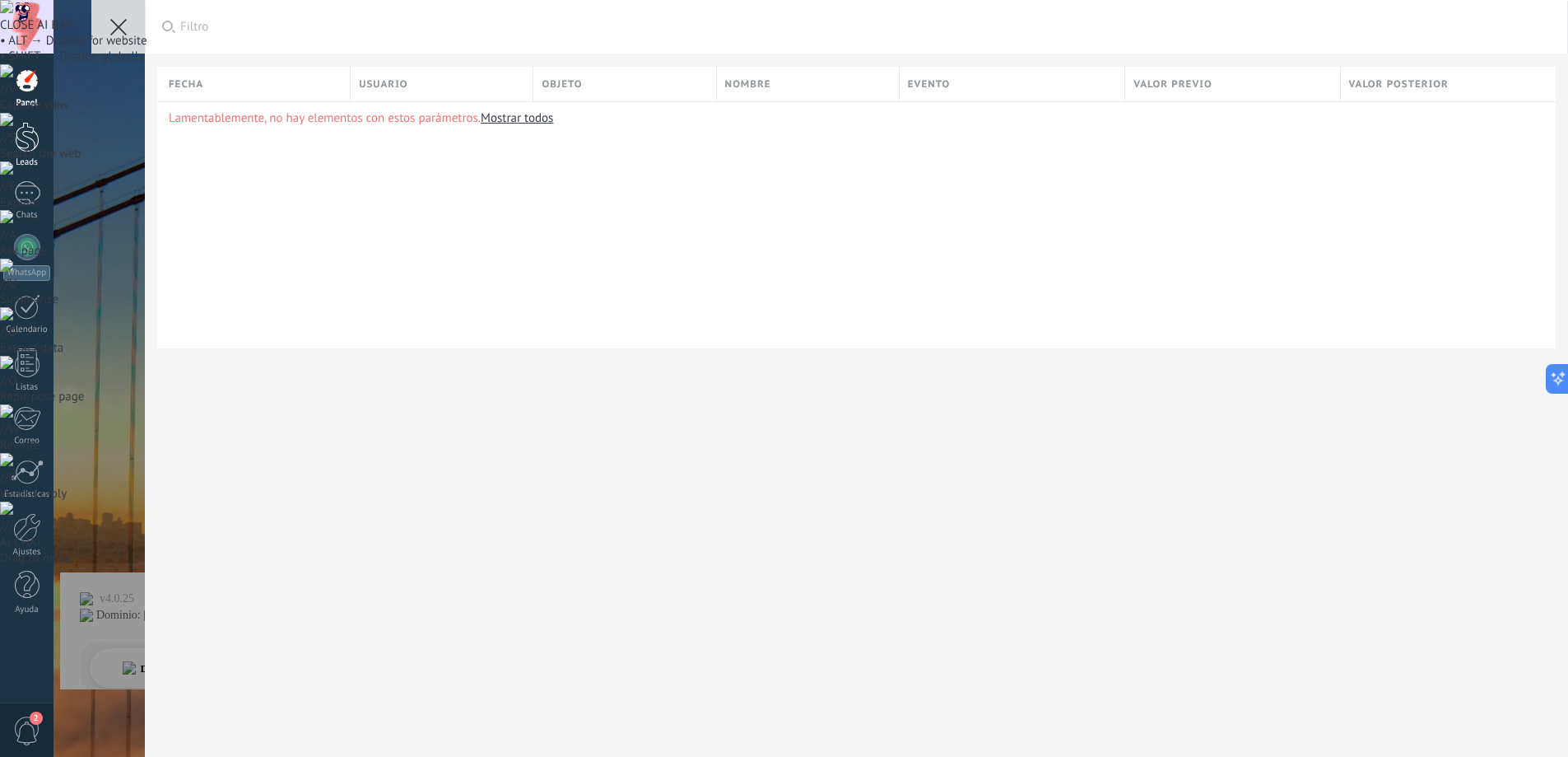
click at [33, 147] on div at bounding box center [27, 137] width 25 height 31
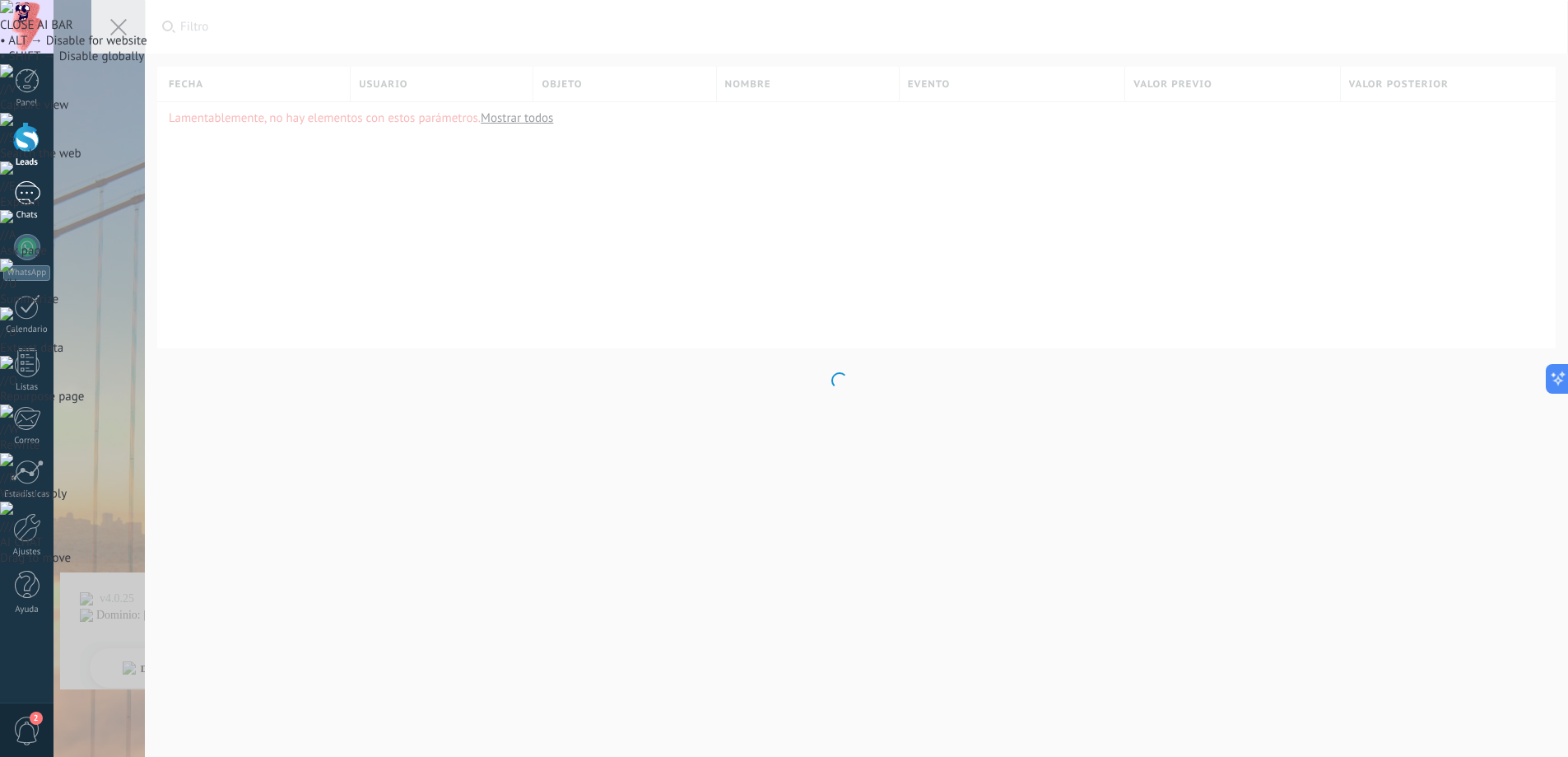
click at [34, 189] on div at bounding box center [27, 193] width 26 height 24
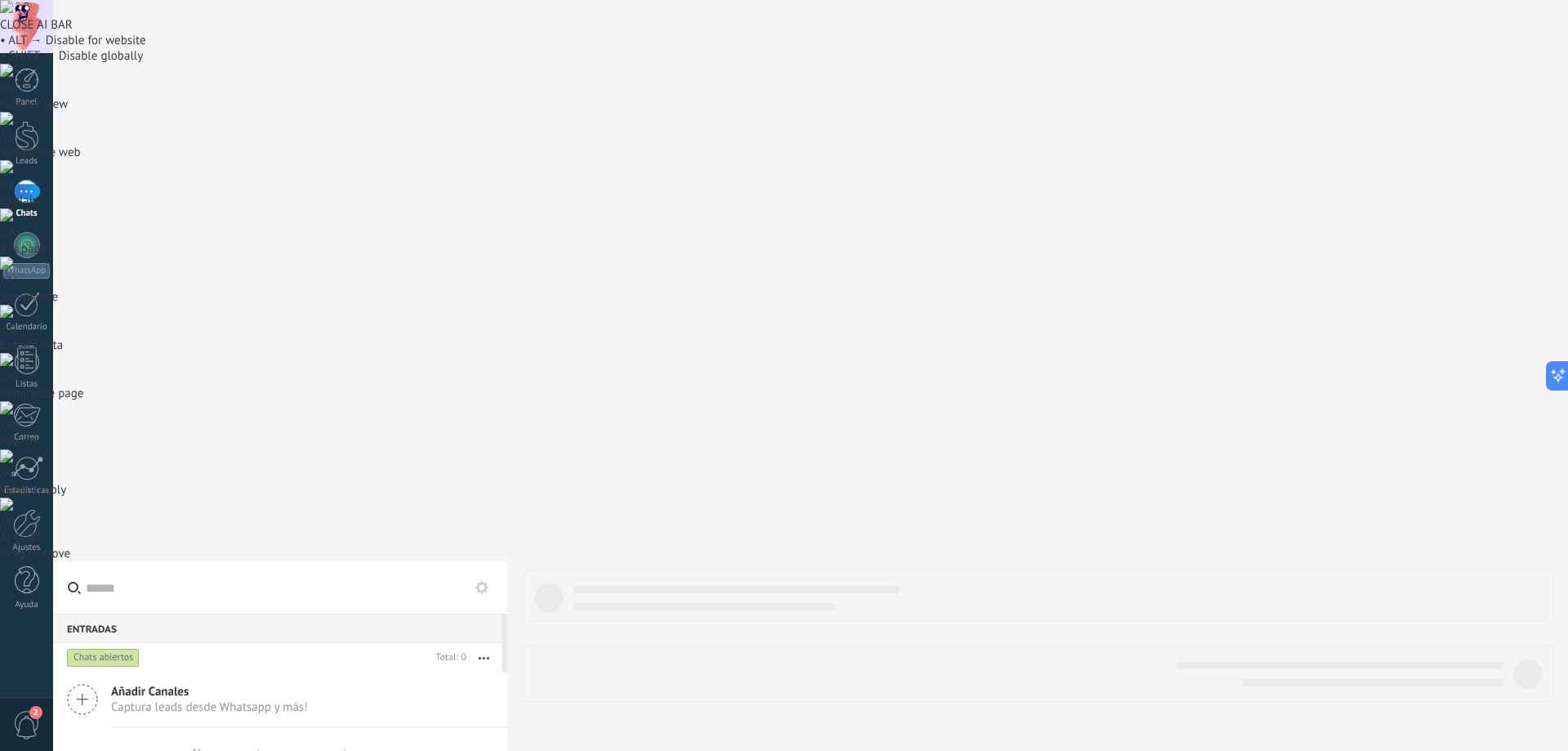
click at [28, 715] on span "2" at bounding box center [27, 725] width 28 height 29
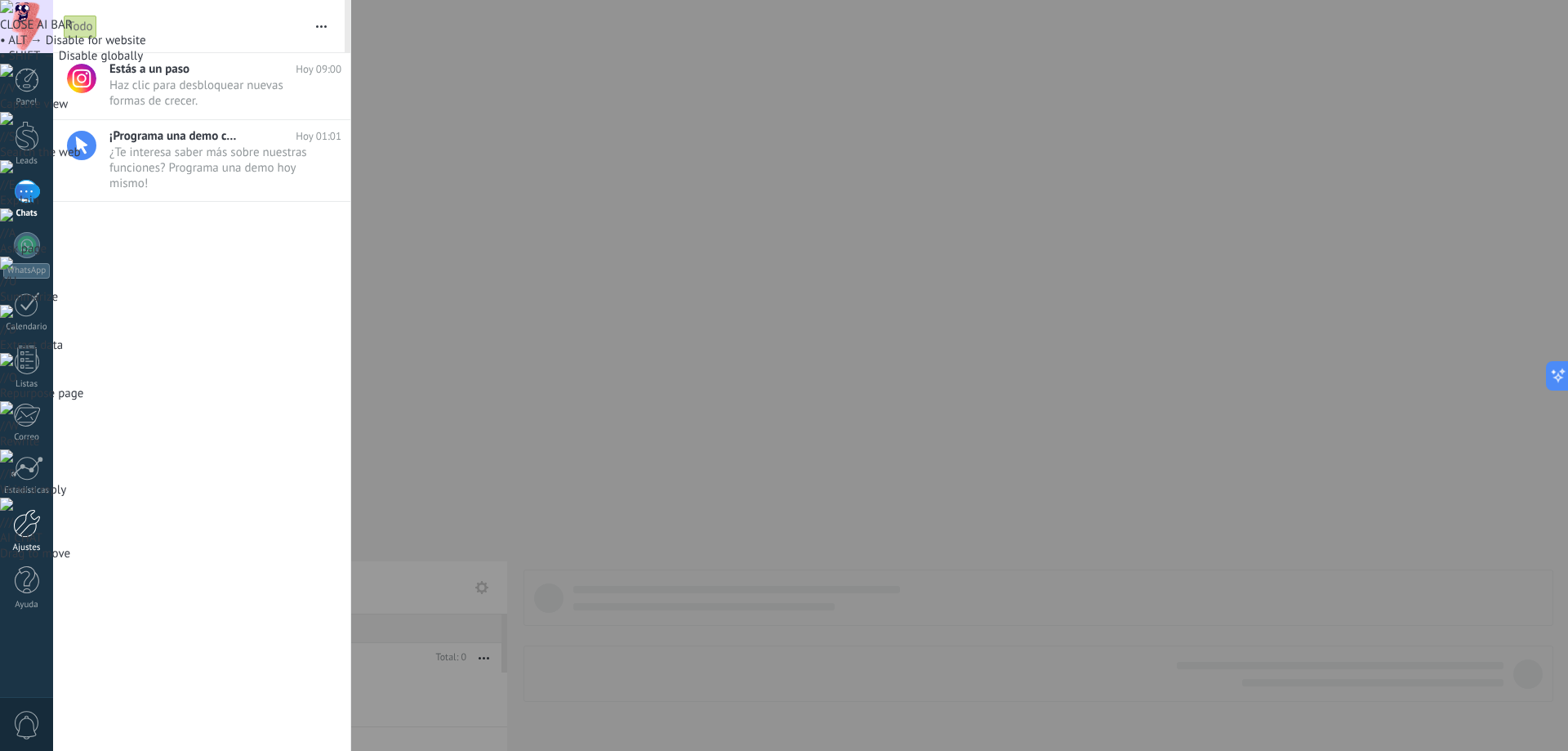
click at [29, 529] on div at bounding box center [27, 523] width 28 height 29
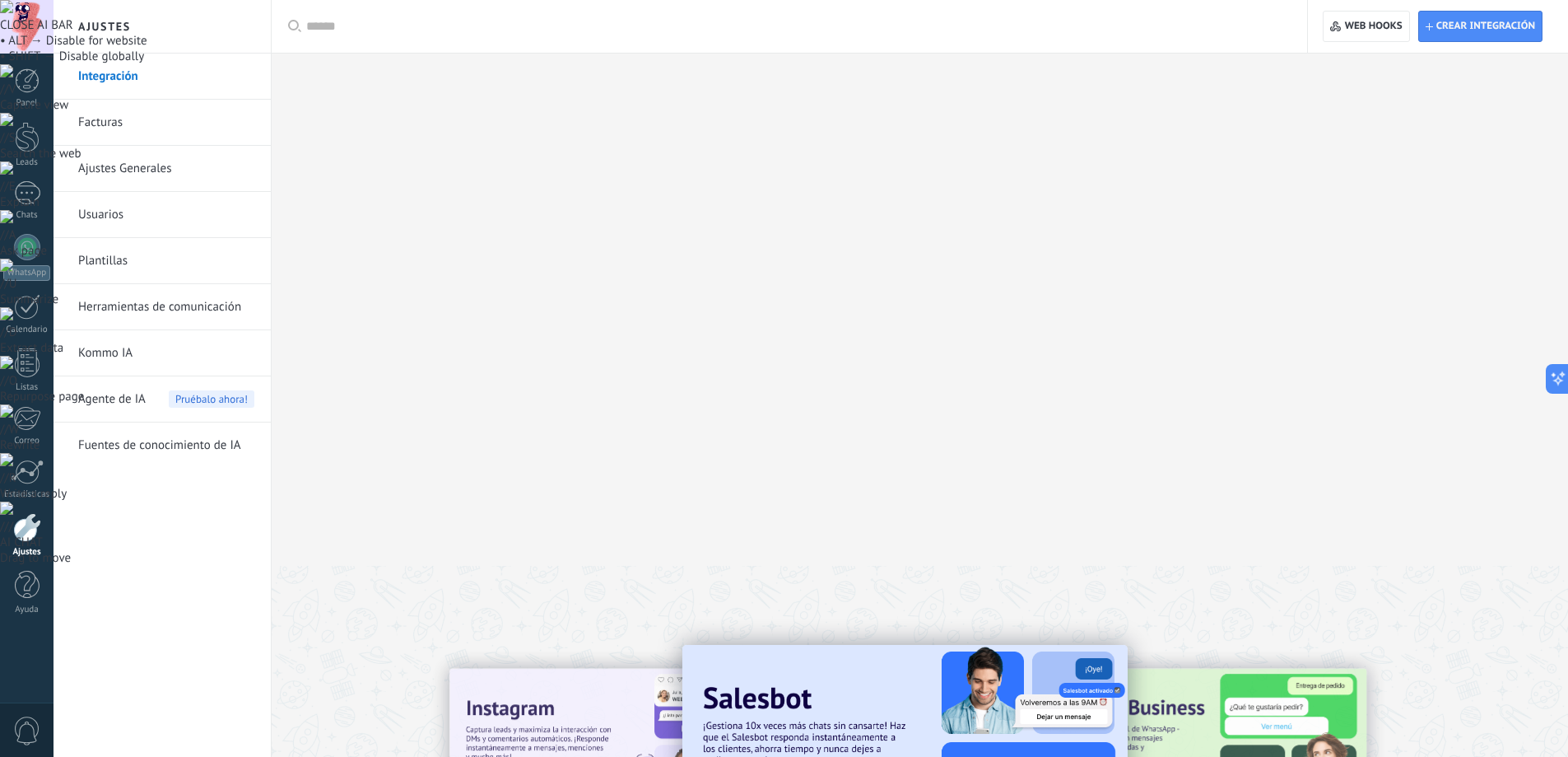
click at [1200, 678] on div at bounding box center [1328, 752] width 370 height 148
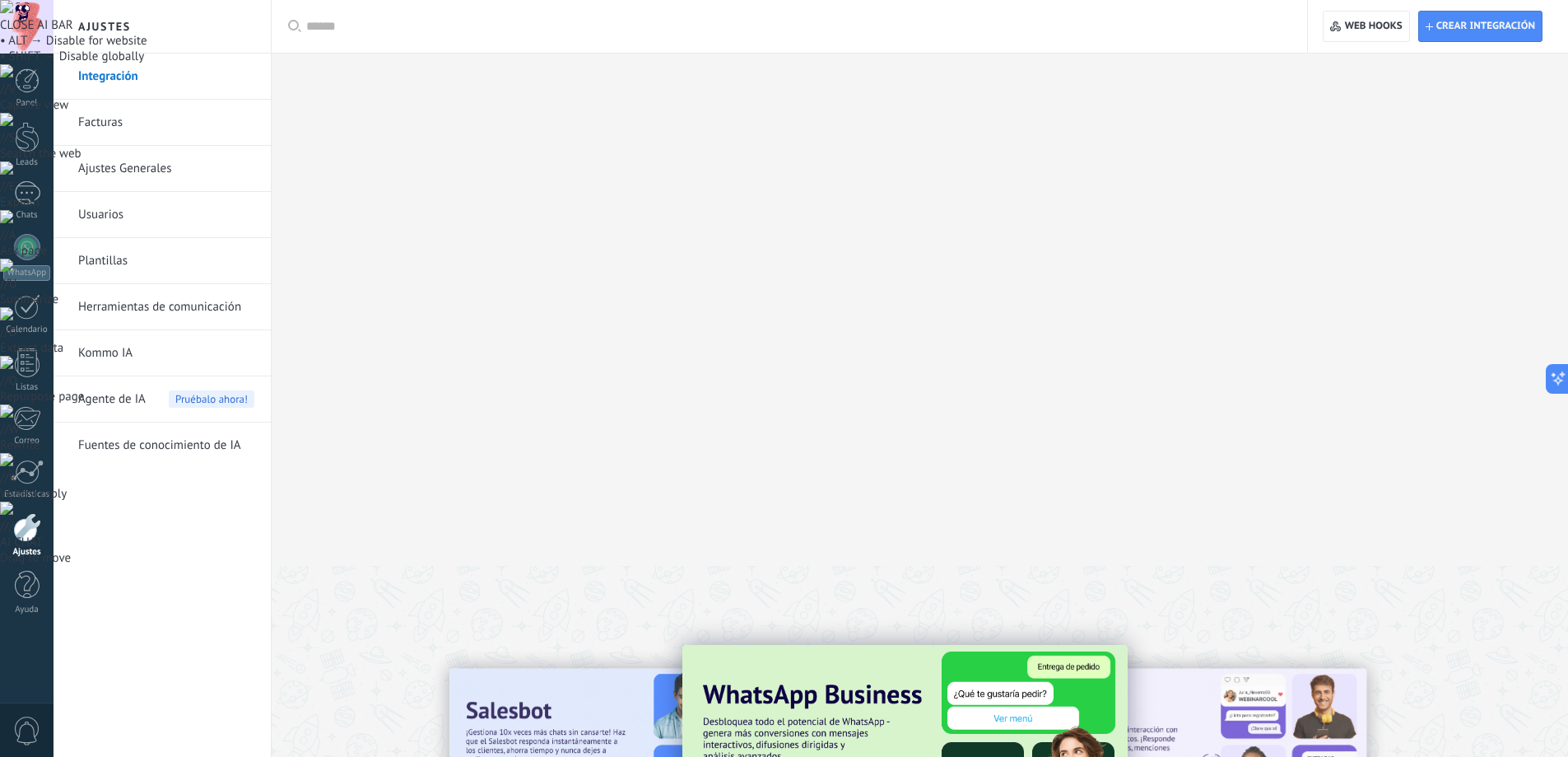
click at [1006, 644] on img at bounding box center [905, 737] width 445 height 186
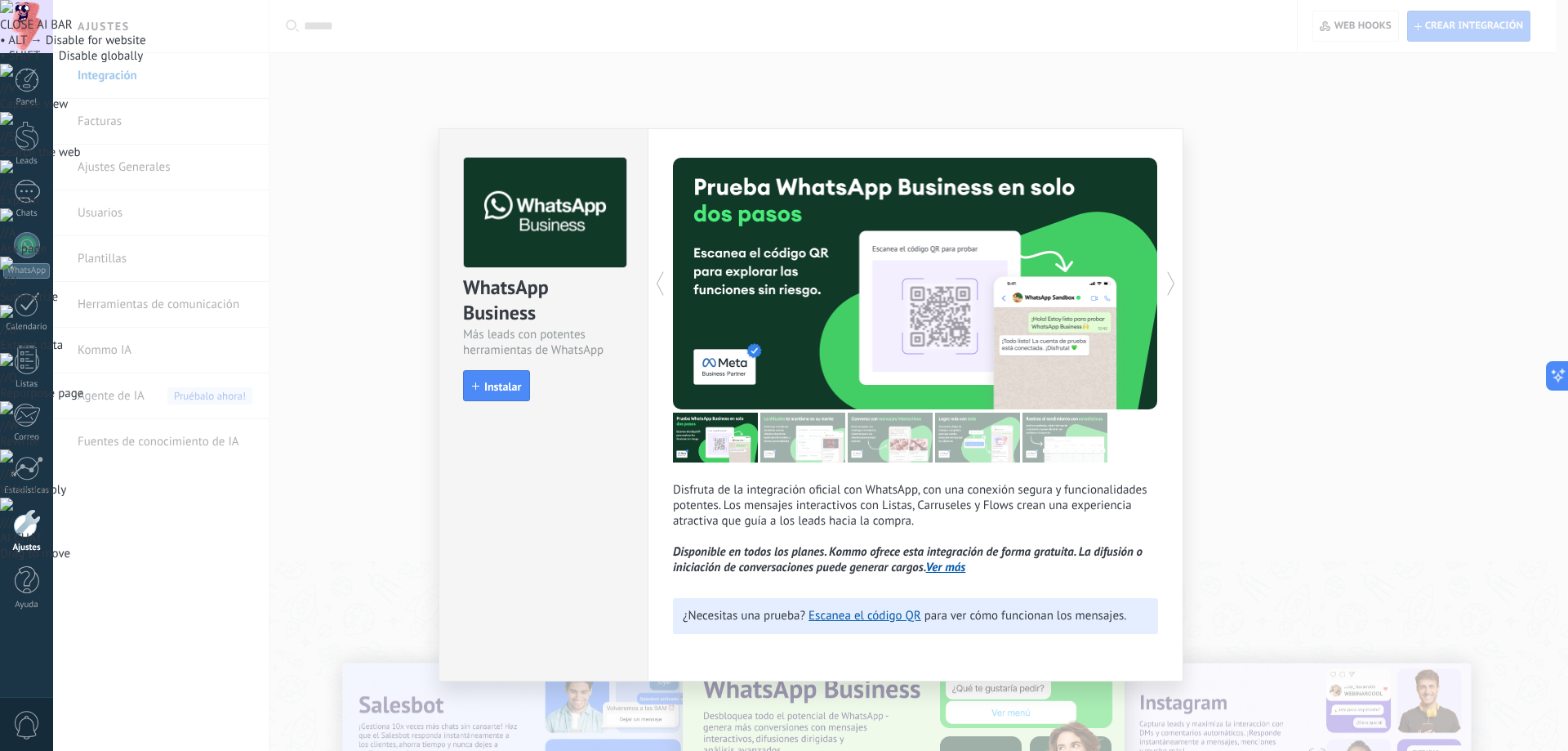
click at [657, 95] on div "WhatsApp Business Más leads con potentes herramientas de WhatsApp install Insta…" at bounding box center [811, 376] width 1515 height 751
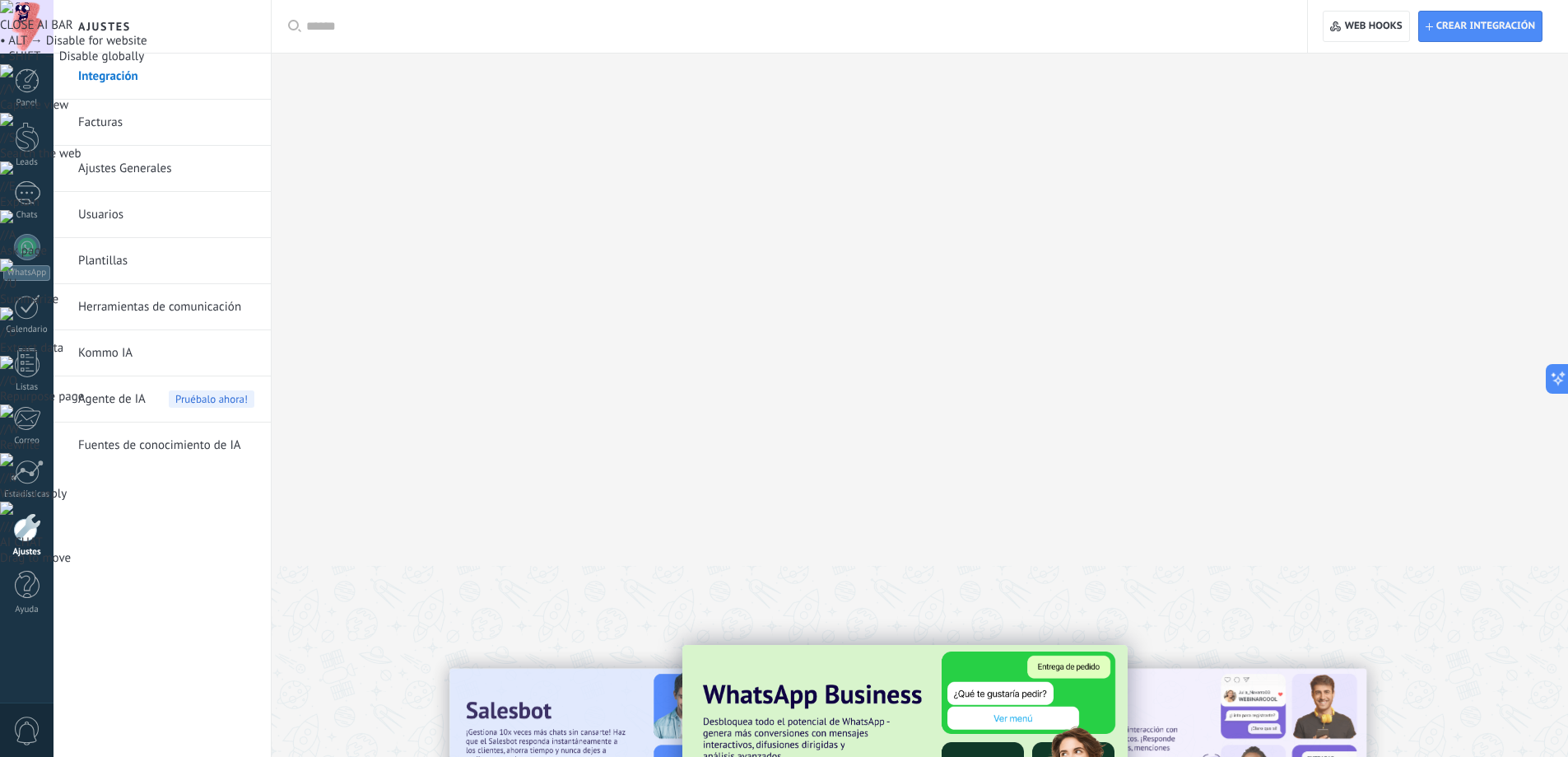
click at [180, 303] on link "Herramientas de comunicación" at bounding box center [166, 307] width 176 height 46
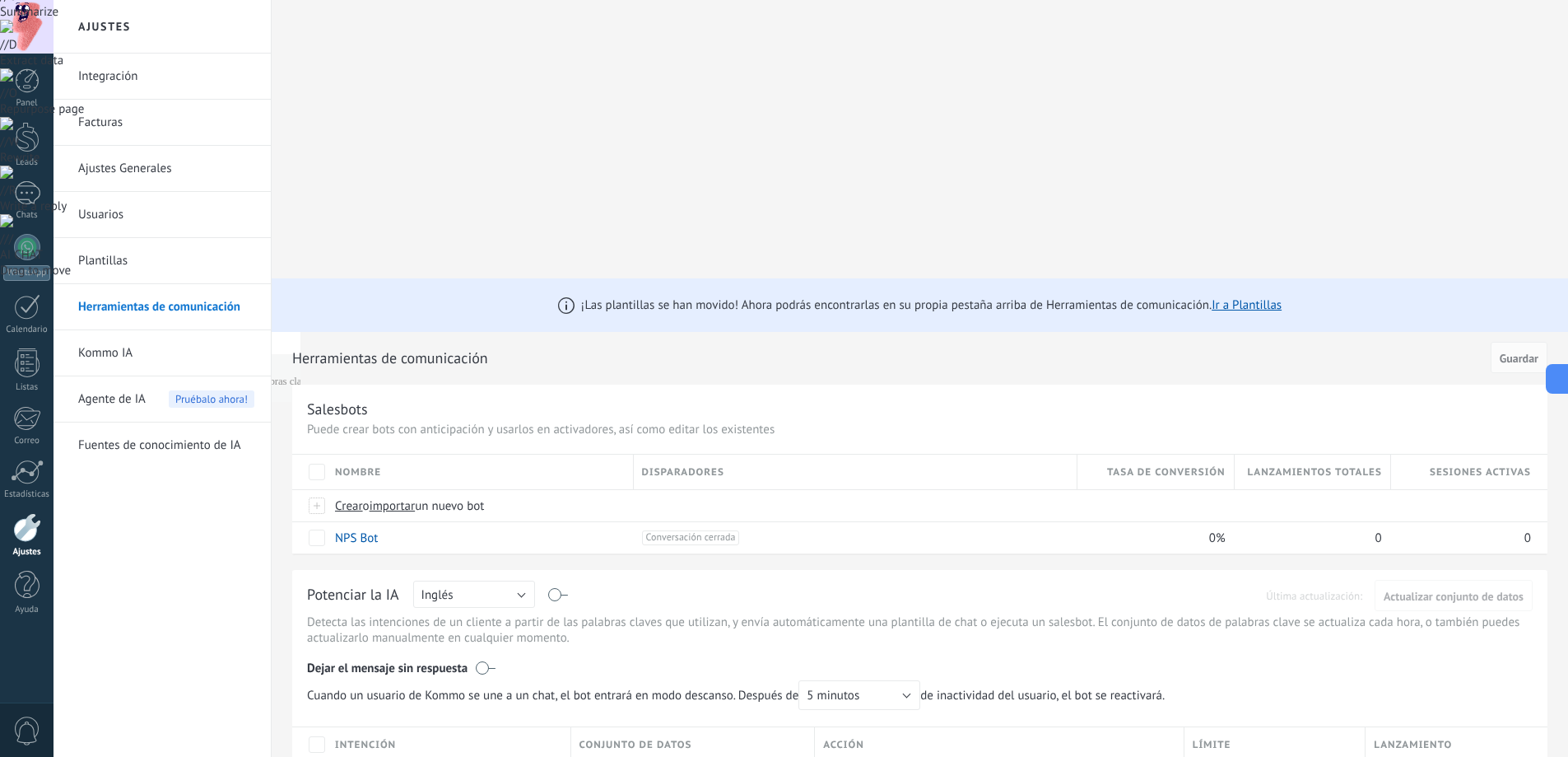
scroll to position [298, 0]
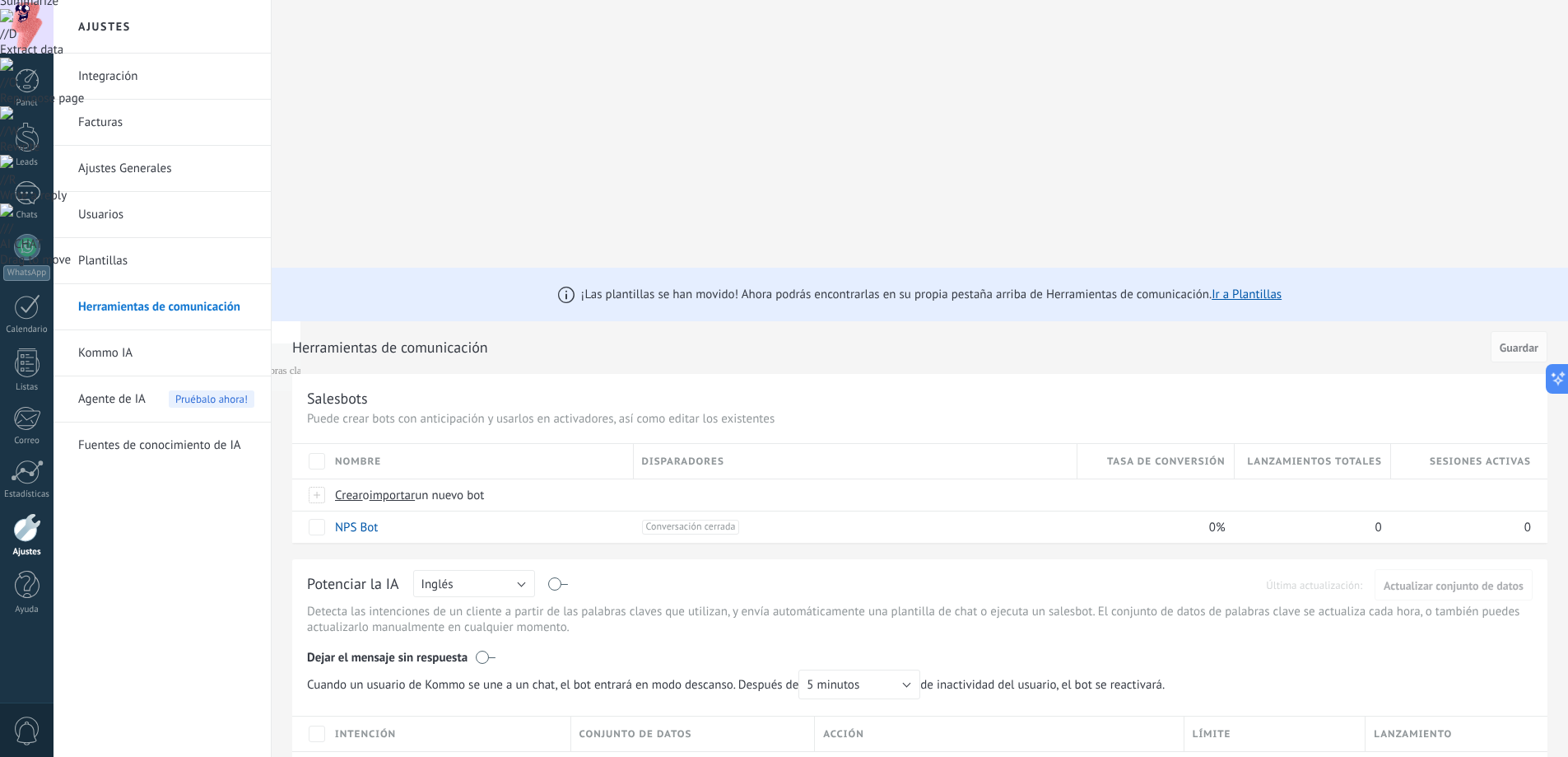
click at [160, 224] on link "Usuarios" at bounding box center [166, 215] width 176 height 46
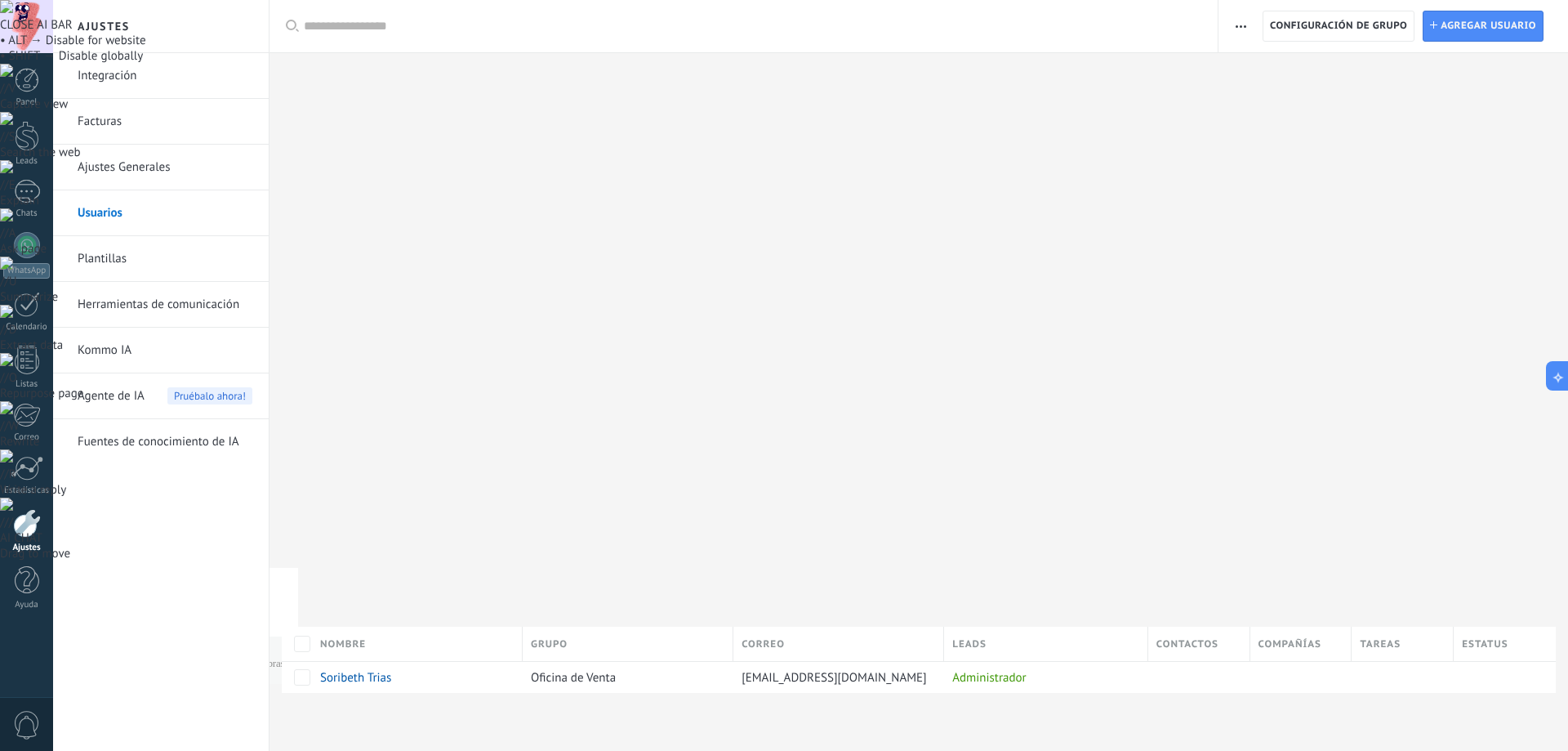
click at [173, 257] on link "Plantillas" at bounding box center [164, 259] width 175 height 46
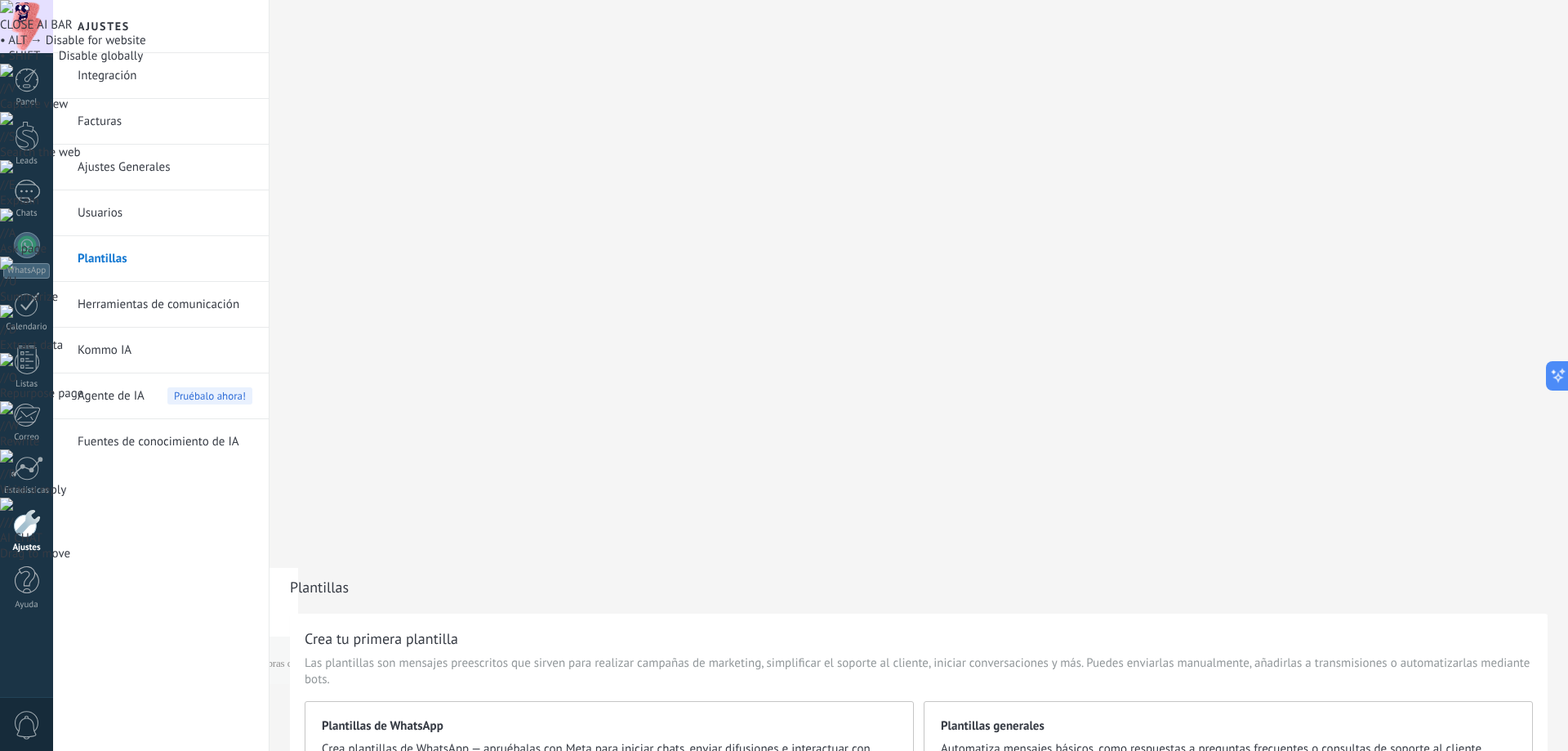
click at [171, 170] on link "Ajustes Generales" at bounding box center [164, 168] width 175 height 46
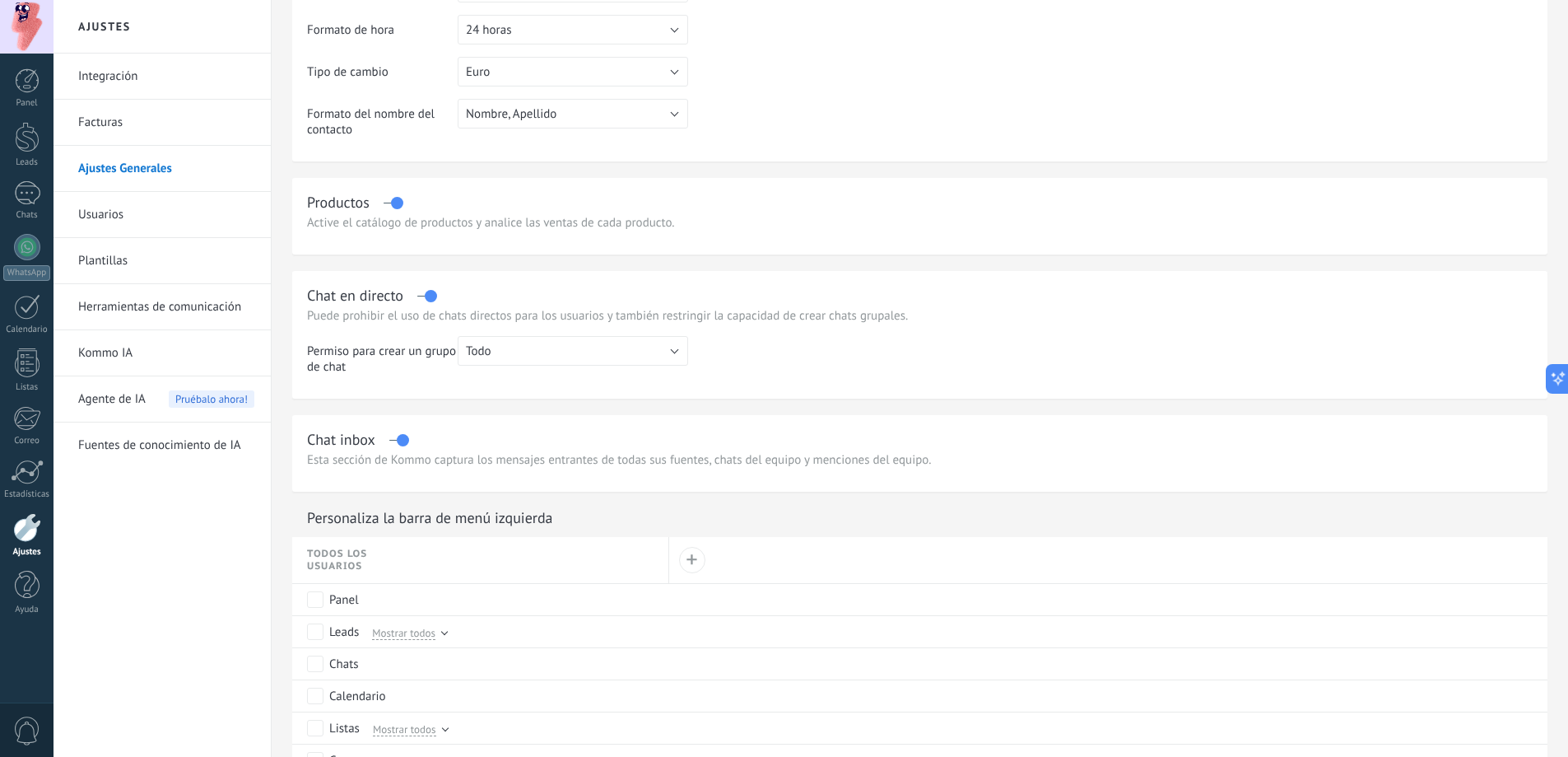
scroll to position [877, 0]
click at [204, 124] on link "Facturas" at bounding box center [166, 123] width 176 height 46
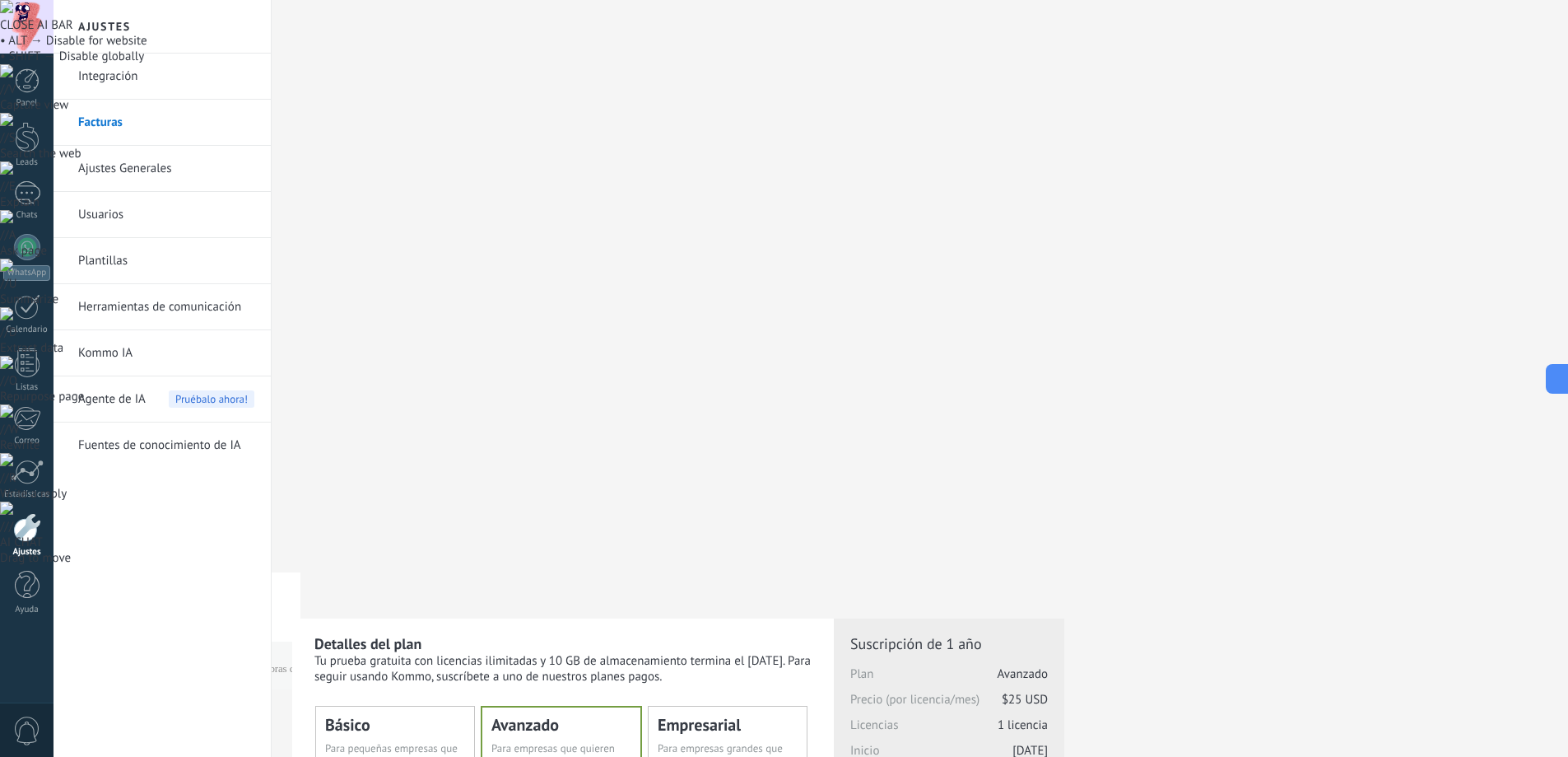
click at [172, 71] on link "Integración" at bounding box center [166, 77] width 176 height 46
